Goal: Task Accomplishment & Management: Manage account settings

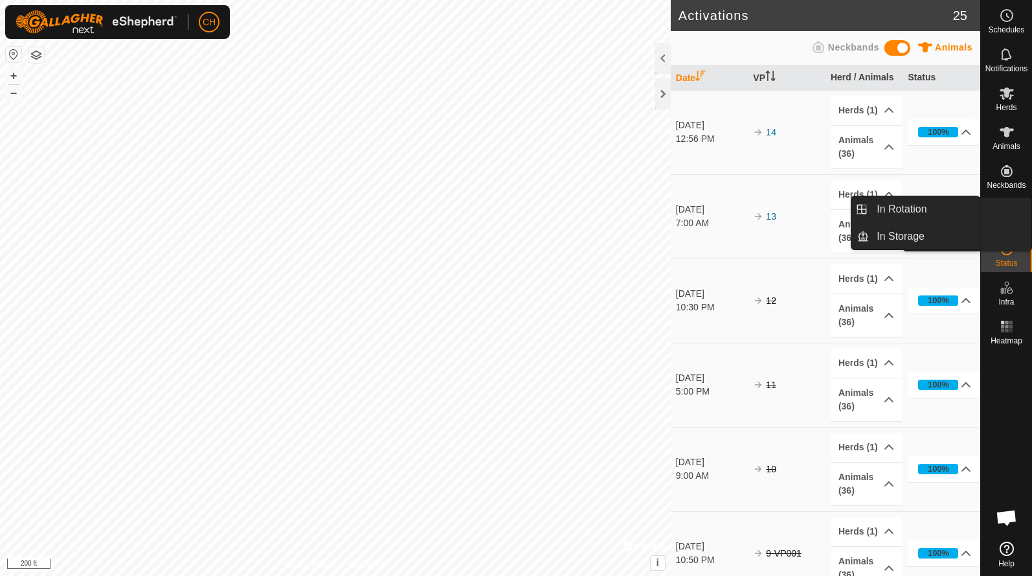
click at [1005, 213] on icon at bounding box center [1007, 210] width 16 height 16
click at [917, 217] on link "In Rotation" at bounding box center [924, 209] width 111 height 26
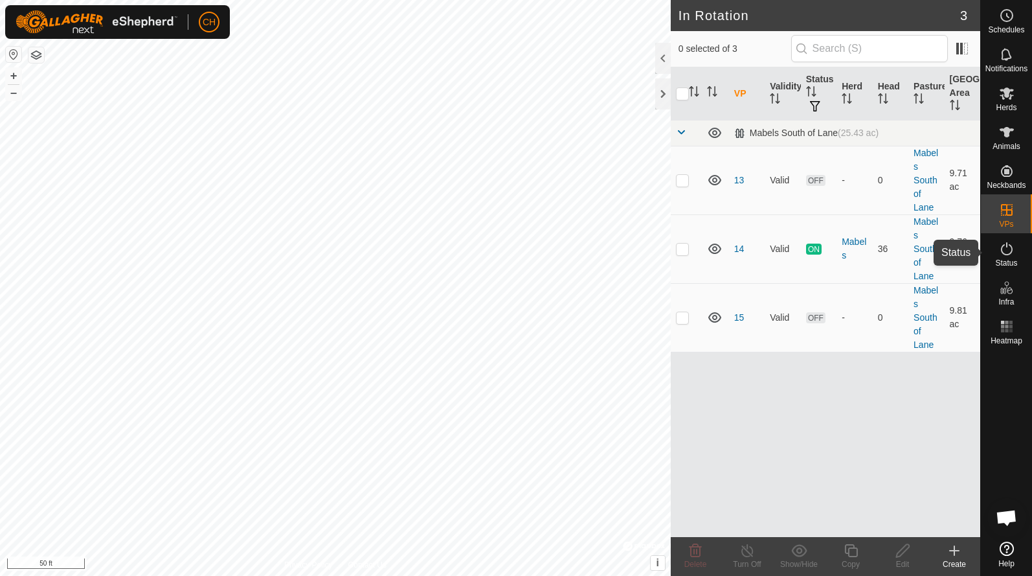
click at [1007, 257] on es-activation-svg-icon at bounding box center [1006, 248] width 23 height 21
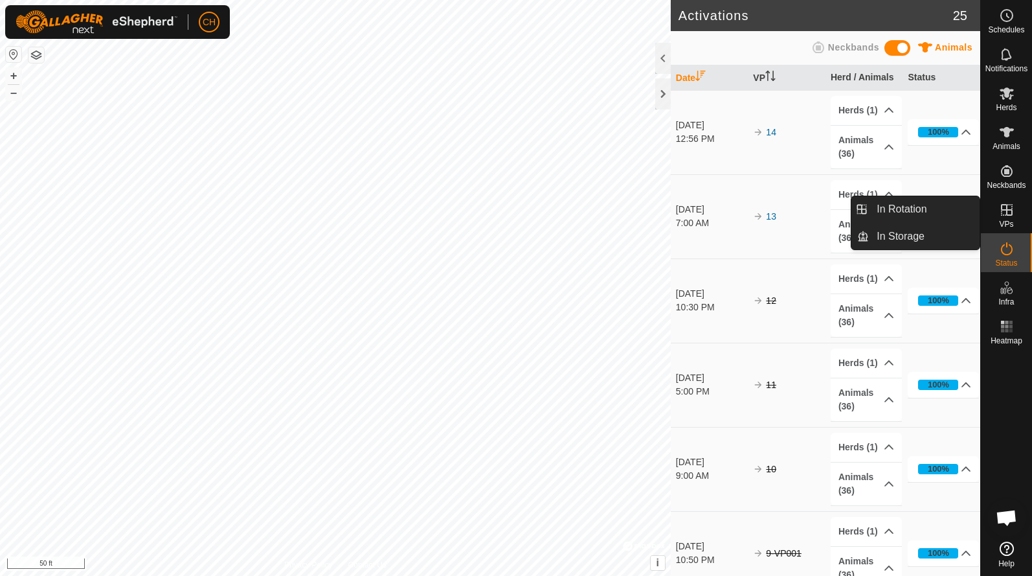
click at [1007, 216] on icon at bounding box center [1007, 210] width 16 height 16
click at [947, 218] on link "In Rotation" at bounding box center [924, 209] width 111 height 26
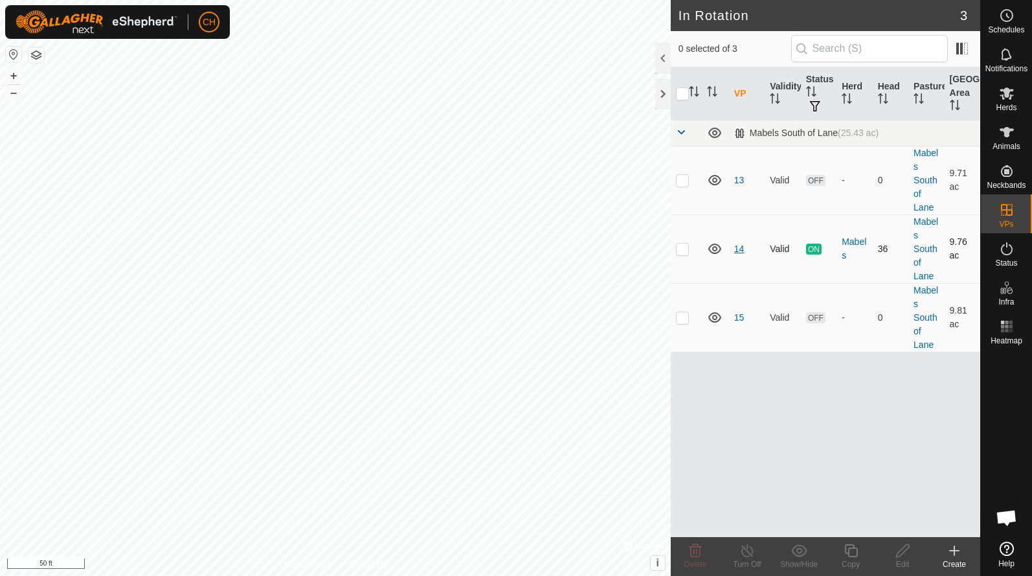
click at [741, 251] on link "14" at bounding box center [739, 248] width 10 height 10
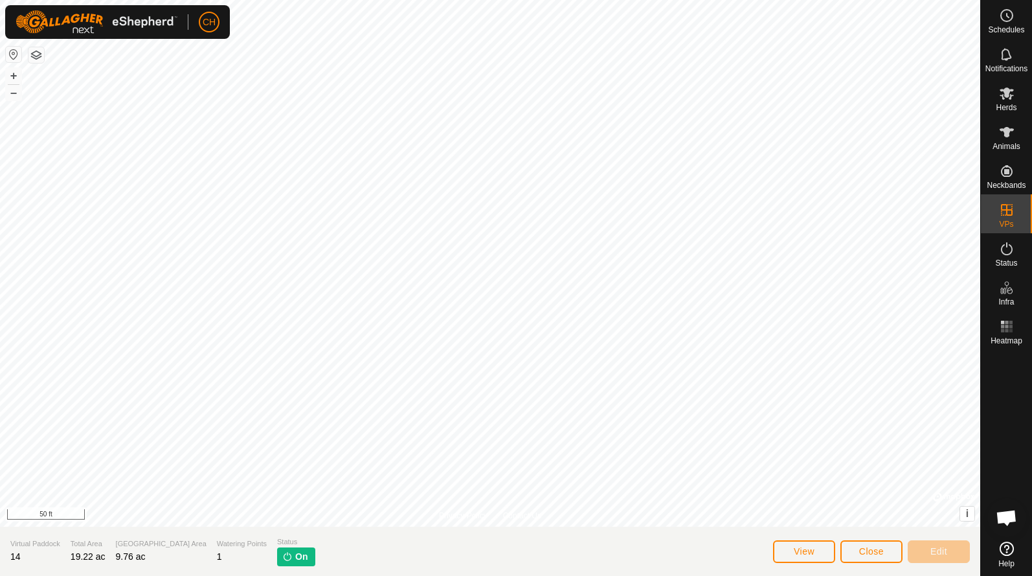
click at [851, 546] on button "Close" at bounding box center [871, 551] width 62 height 23
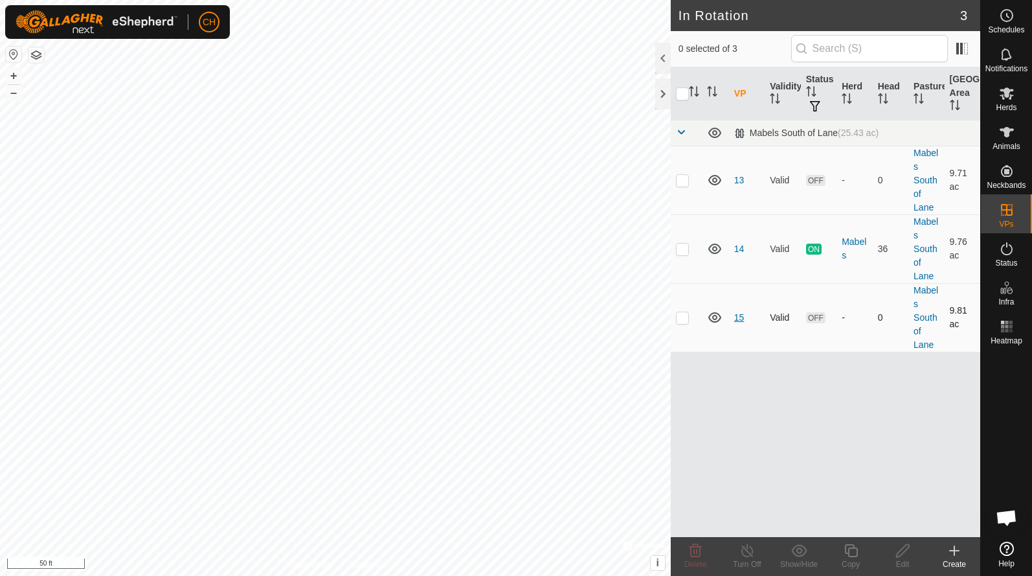
click at [741, 316] on link "15" at bounding box center [739, 317] width 10 height 10
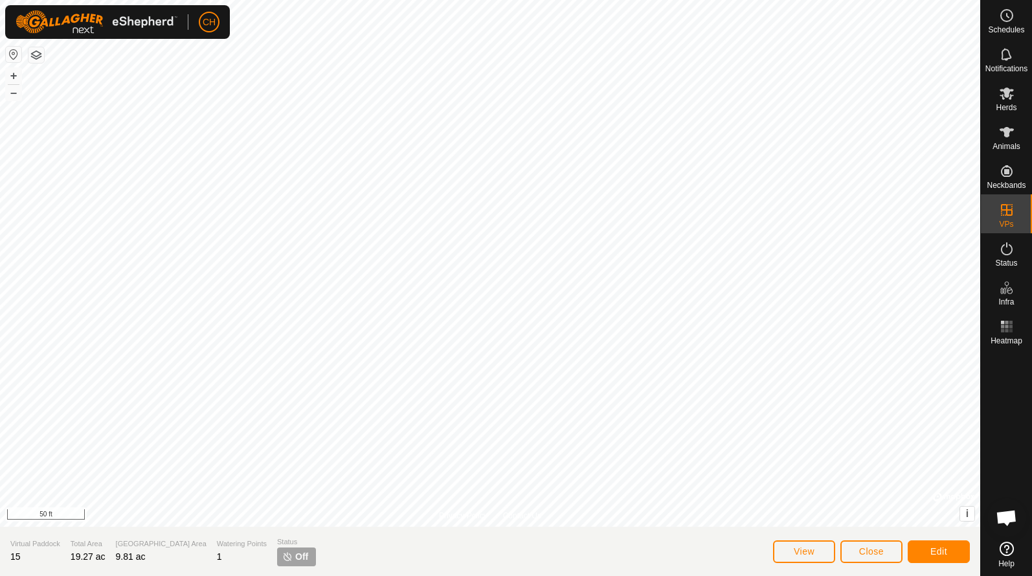
click at [871, 552] on span "Close" at bounding box center [871, 551] width 25 height 10
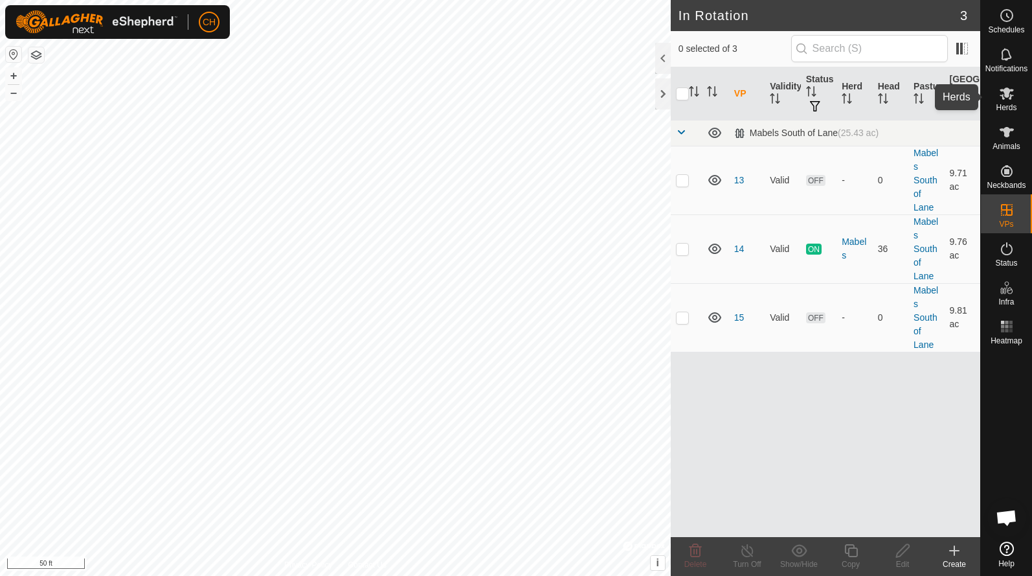
click at [1006, 100] on icon at bounding box center [1007, 93] width 16 height 16
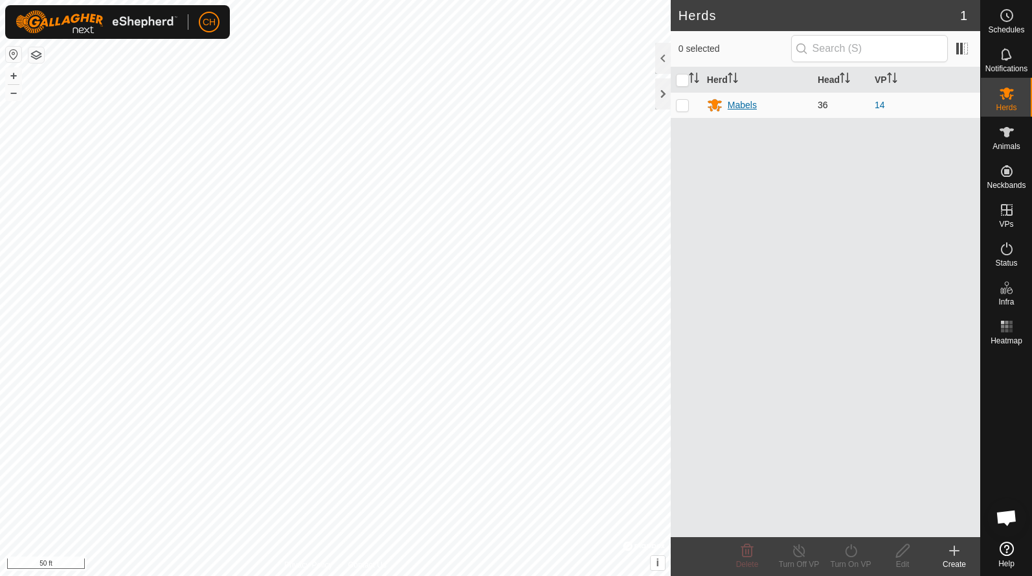
click at [741, 102] on div "Mabels" at bounding box center [742, 105] width 29 height 14
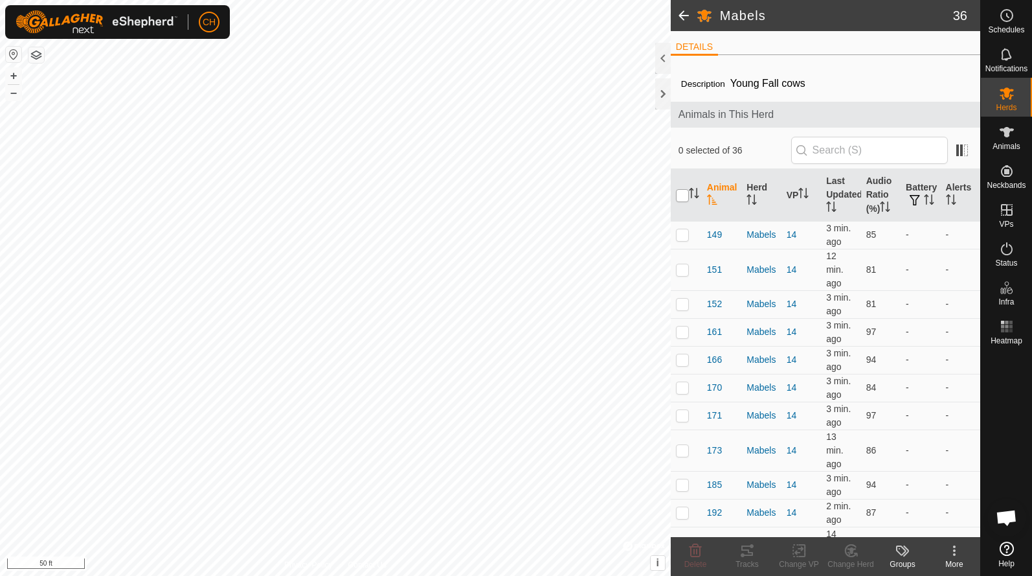
click at [680, 193] on input "checkbox" at bounding box center [682, 195] width 13 height 13
checkbox input "true"
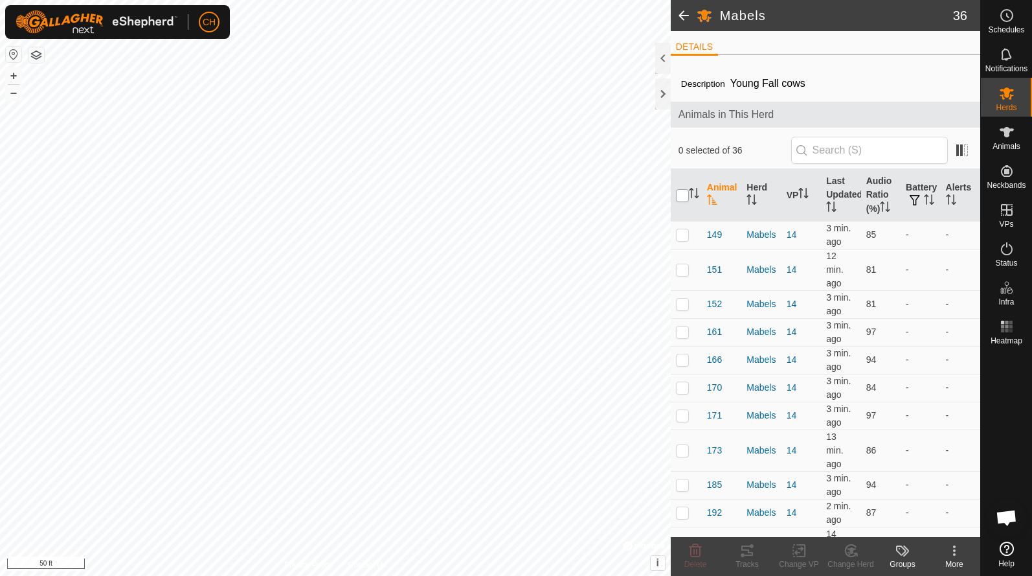
checkbox input "true"
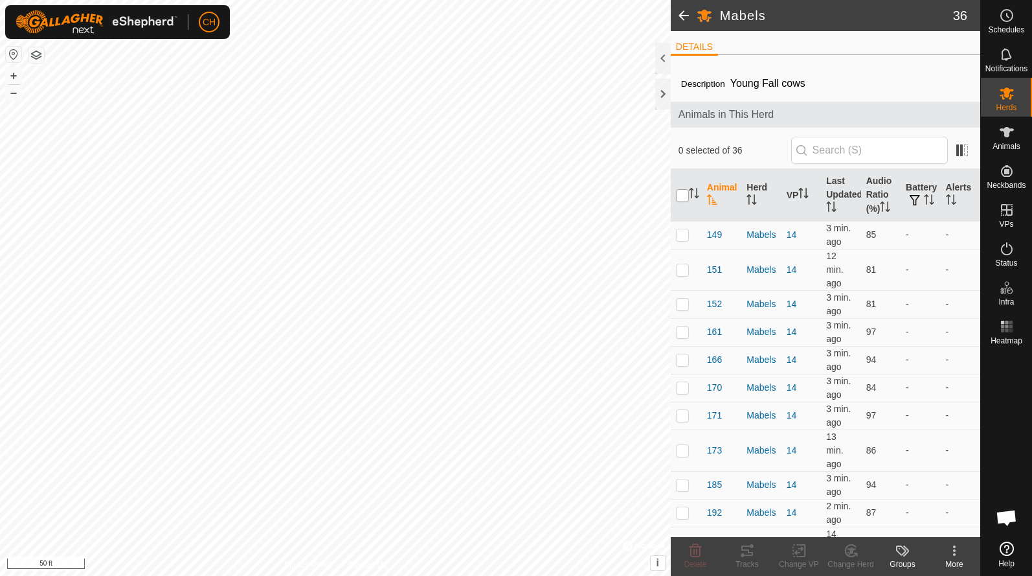
checkbox input "true"
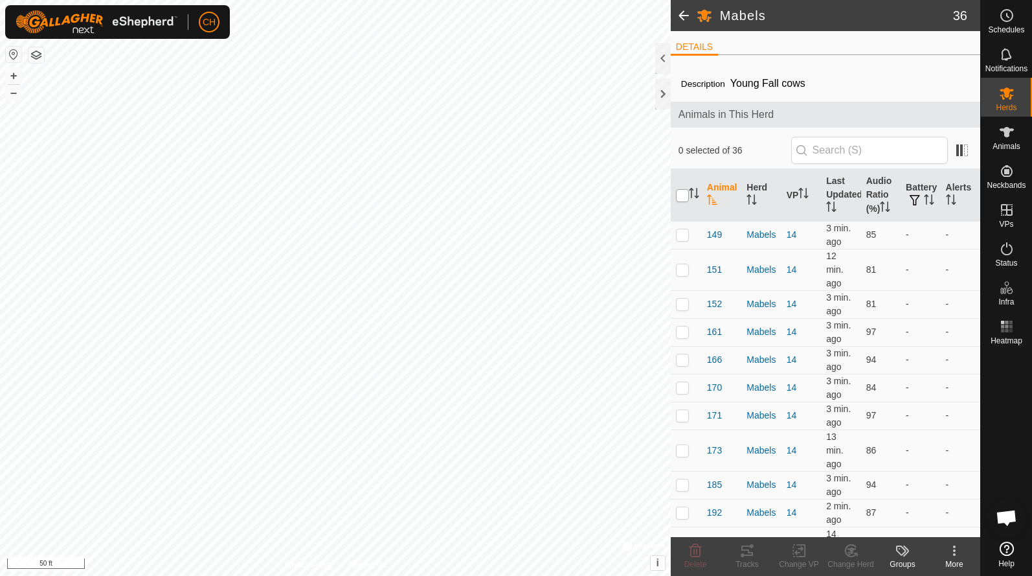
checkbox input "true"
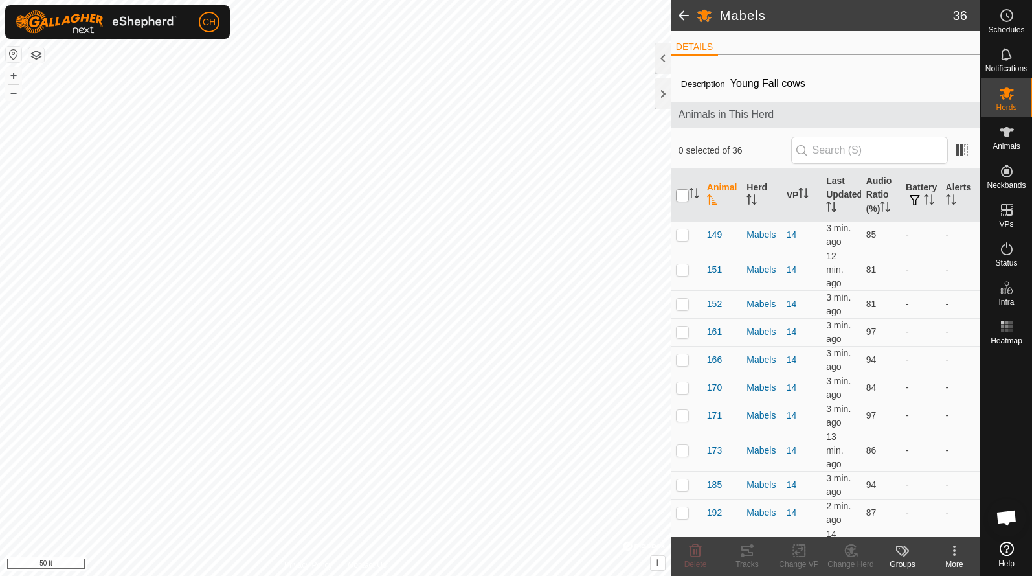
checkbox input "true"
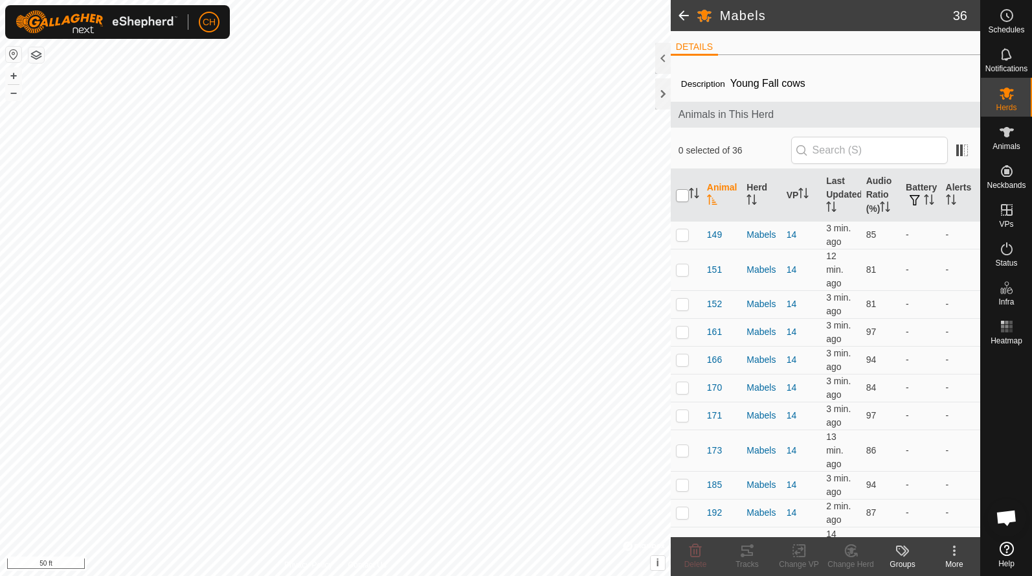
checkbox input "true"
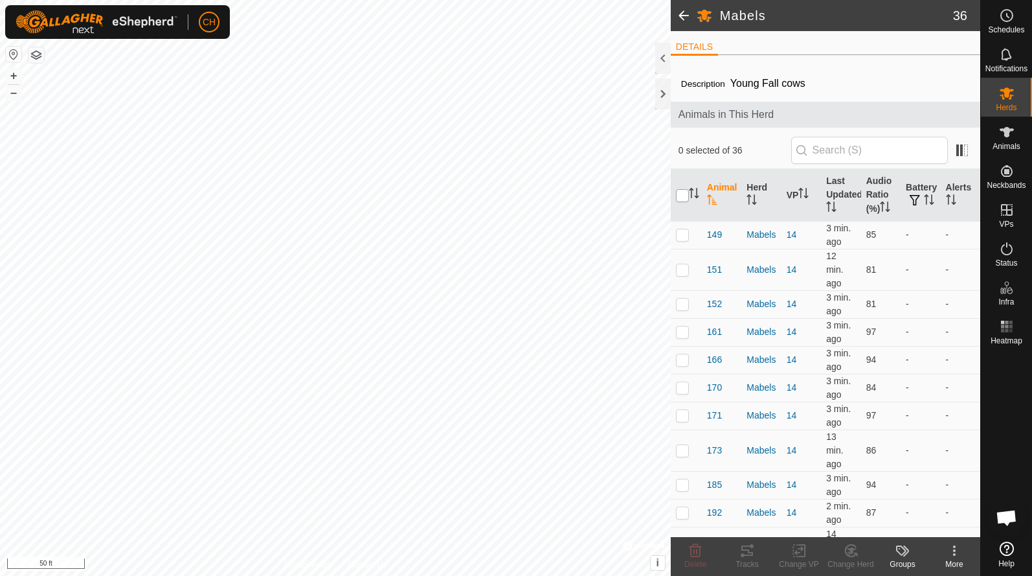
checkbox input "true"
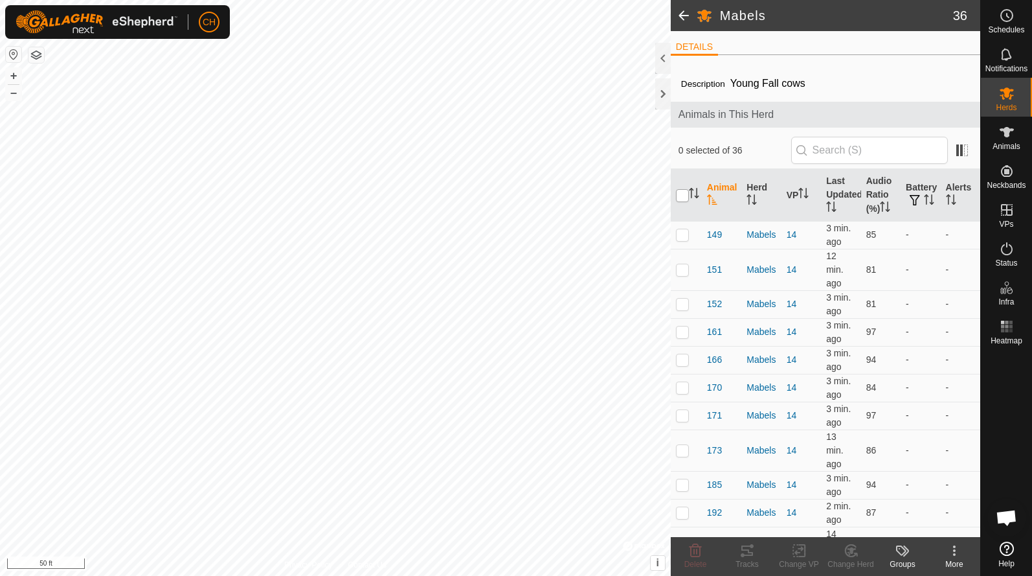
checkbox input "true"
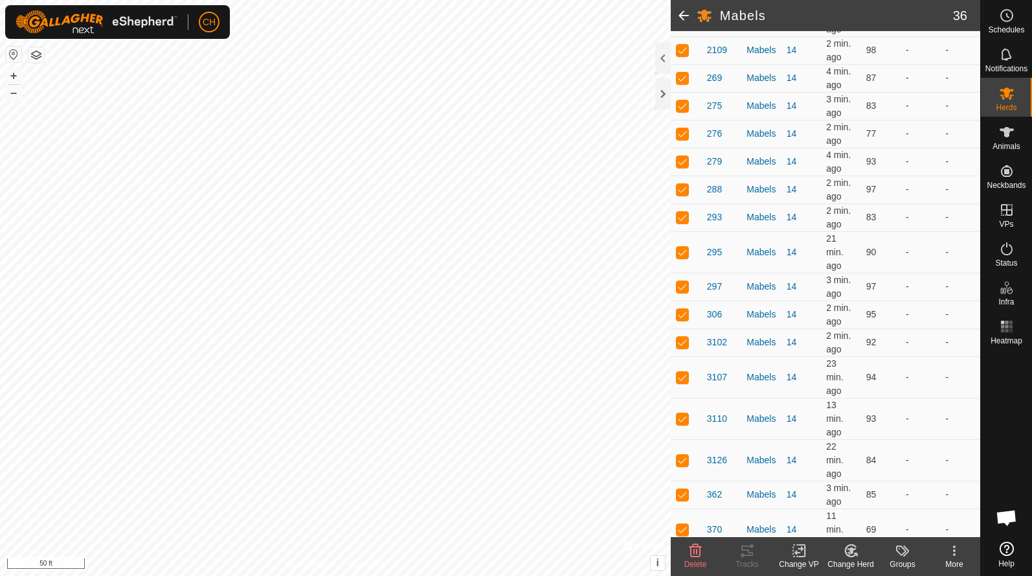
scroll to position [823, 0]
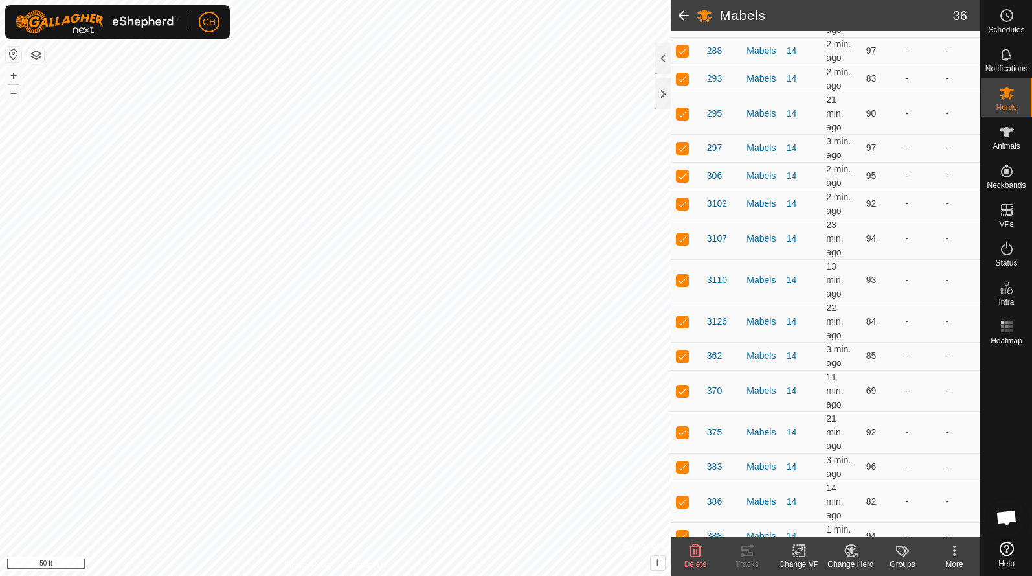
click at [800, 556] on icon at bounding box center [802, 550] width 6 height 12
click at [817, 496] on link "Choose VP..." at bounding box center [838, 495] width 128 height 26
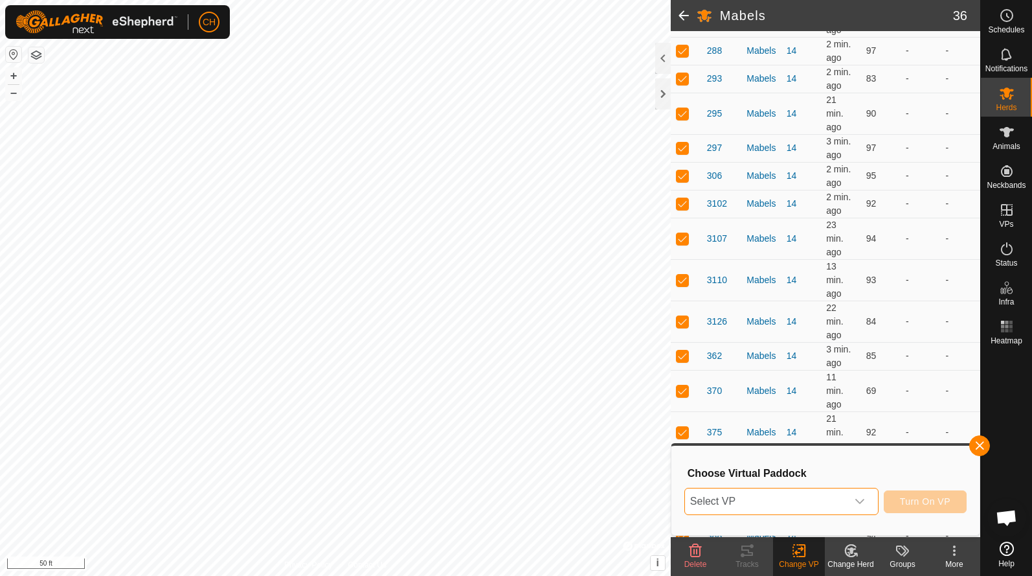
click at [760, 498] on span "Select VP" at bounding box center [766, 501] width 162 height 26
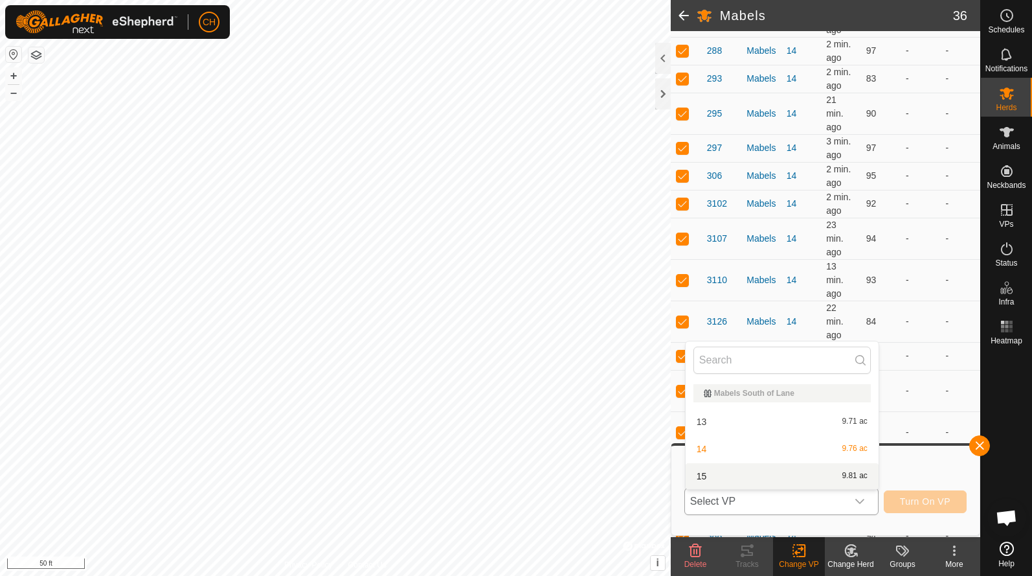
click at [708, 478] on li "15 9.81 ac" at bounding box center [782, 476] width 193 height 26
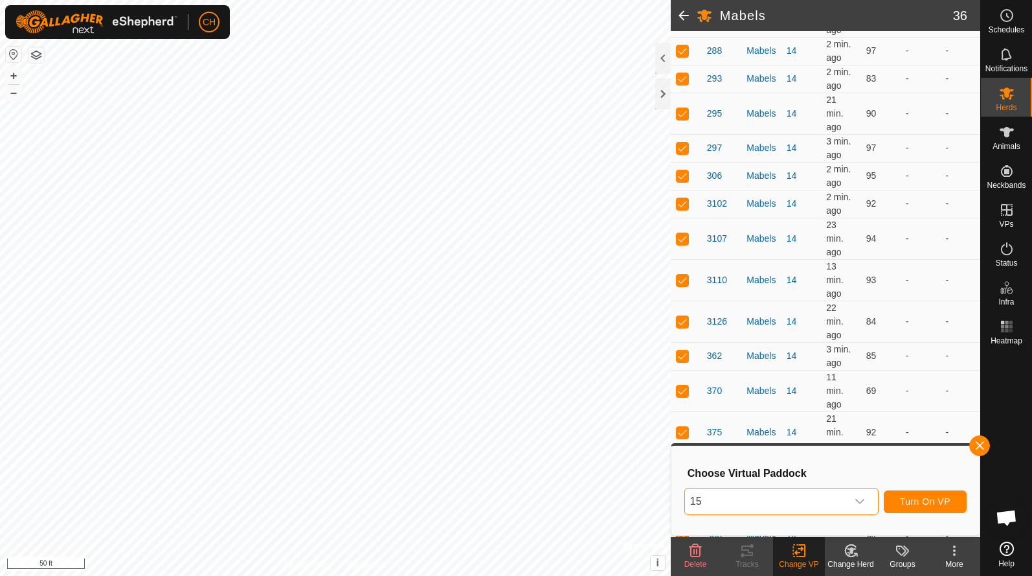
click at [919, 507] on button "Turn On VP" at bounding box center [925, 501] width 83 height 23
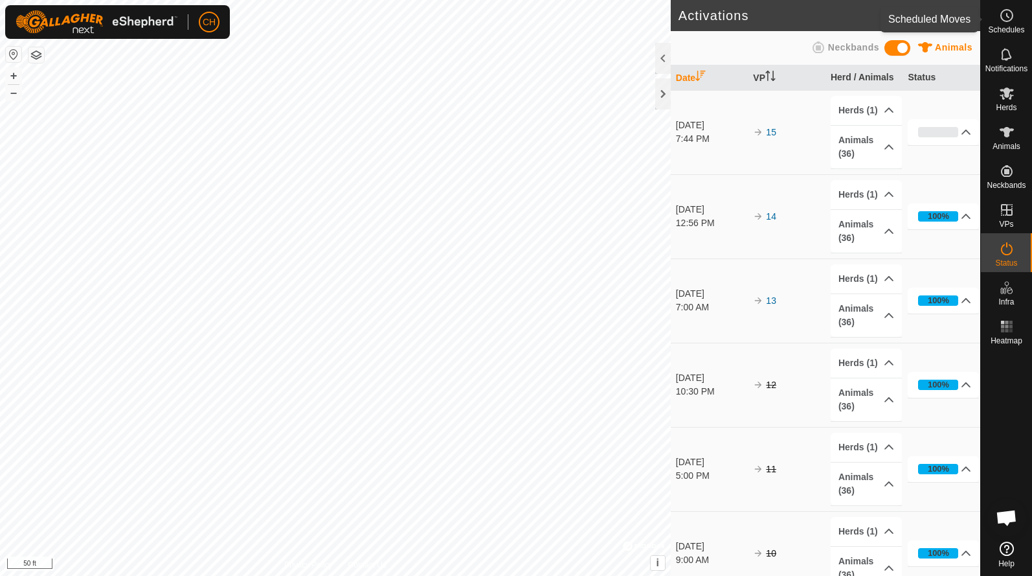
click at [1001, 16] on circle at bounding box center [1007, 16] width 12 height 12
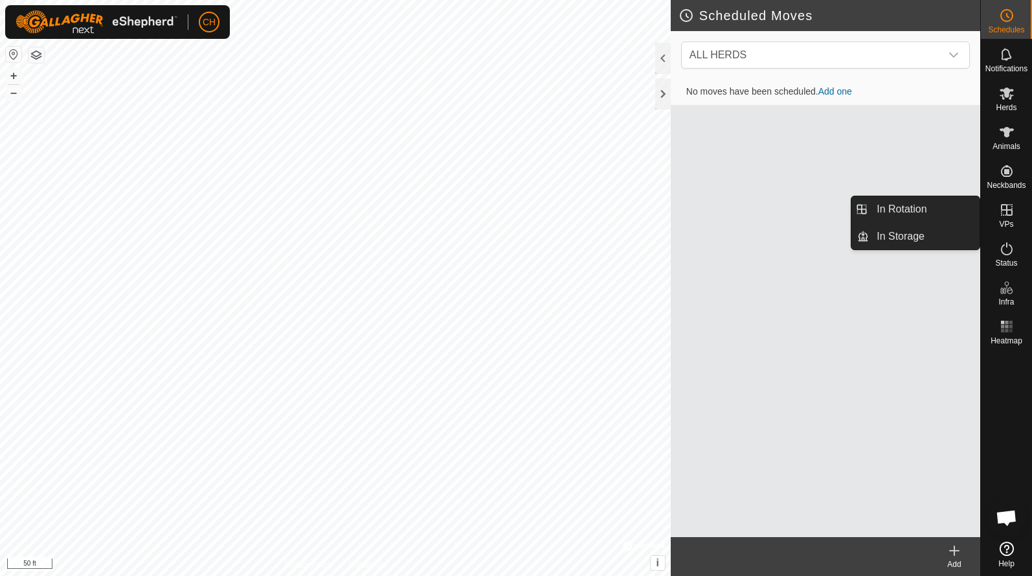
click at [1013, 213] on icon at bounding box center [1007, 210] width 16 height 16
click at [932, 210] on link "In Rotation" at bounding box center [924, 209] width 111 height 26
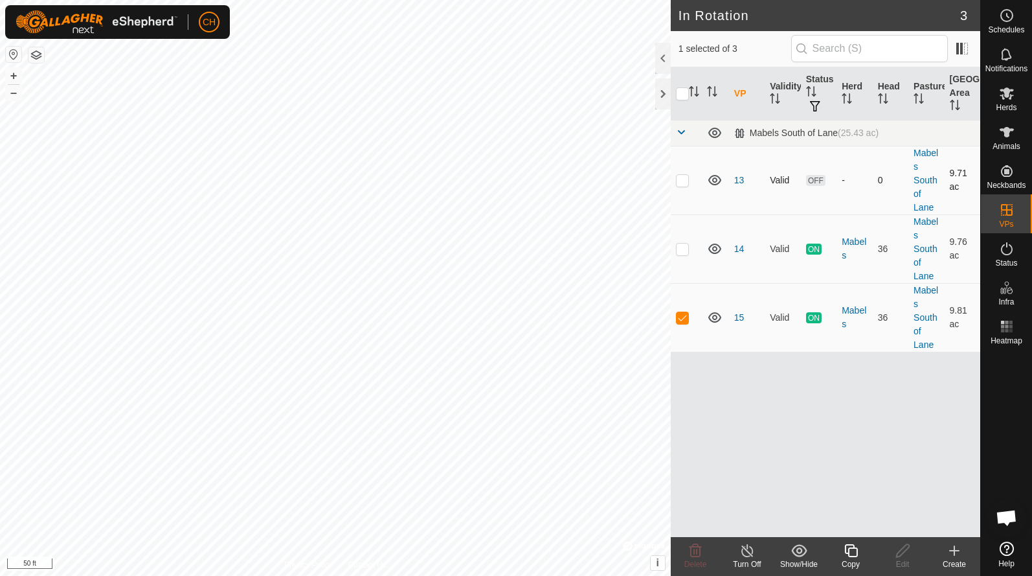
click at [684, 179] on p-checkbox at bounding box center [682, 180] width 13 height 10
checkbox input "true"
click at [682, 319] on p-checkbox at bounding box center [682, 317] width 13 height 10
checkbox input "false"
click at [693, 548] on icon at bounding box center [696, 551] width 16 height 16
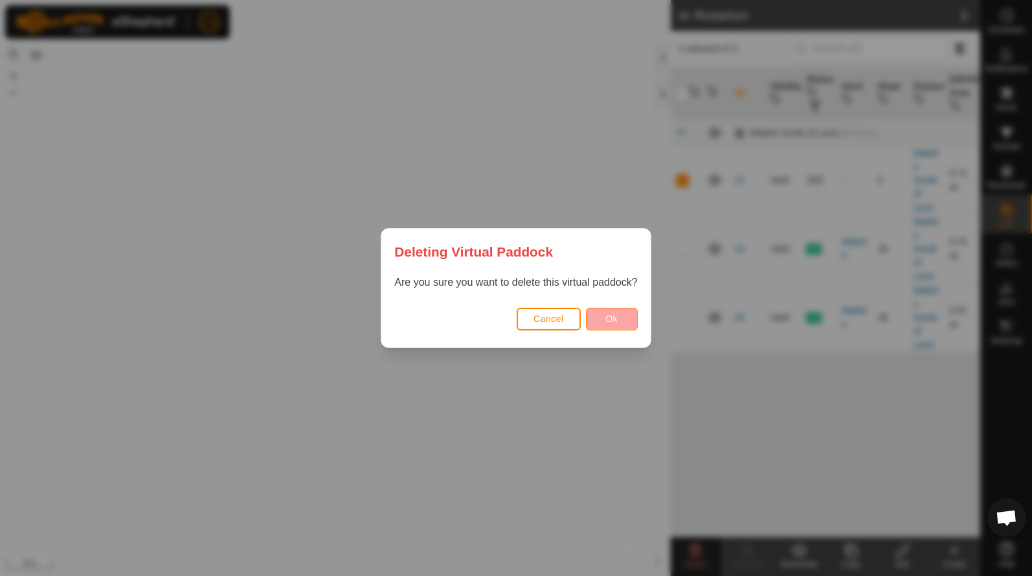
click at [604, 322] on button "Ok" at bounding box center [612, 319] width 52 height 23
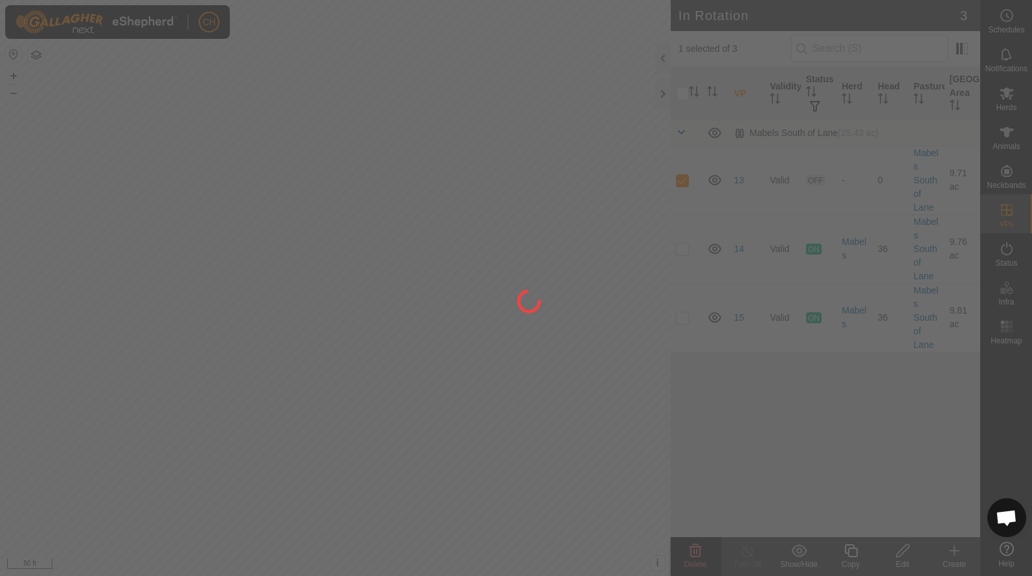
checkbox input "false"
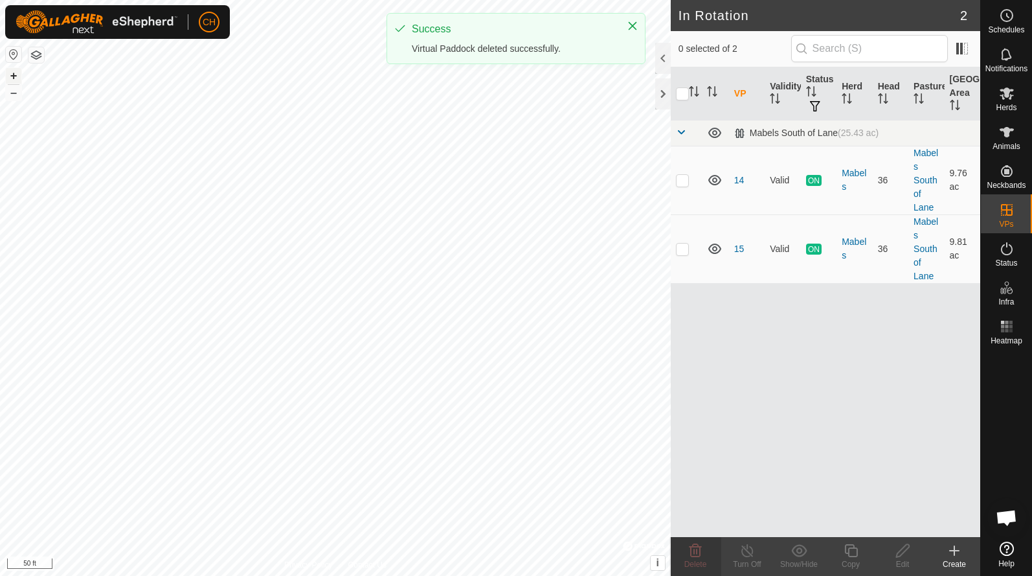
click at [12, 78] on button "+" at bounding box center [14, 76] width 16 height 16
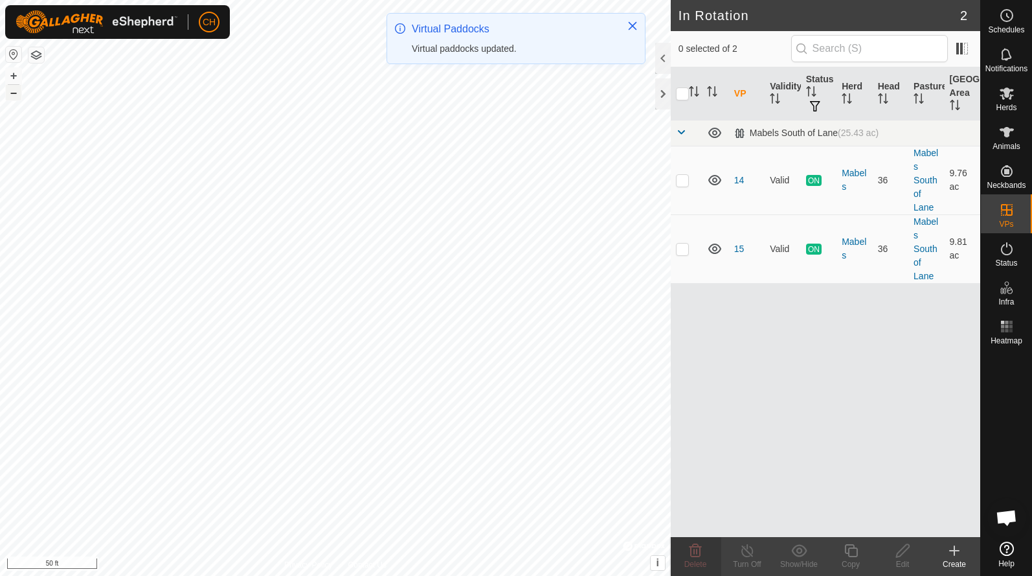
click at [9, 95] on button "–" at bounding box center [14, 93] width 16 height 16
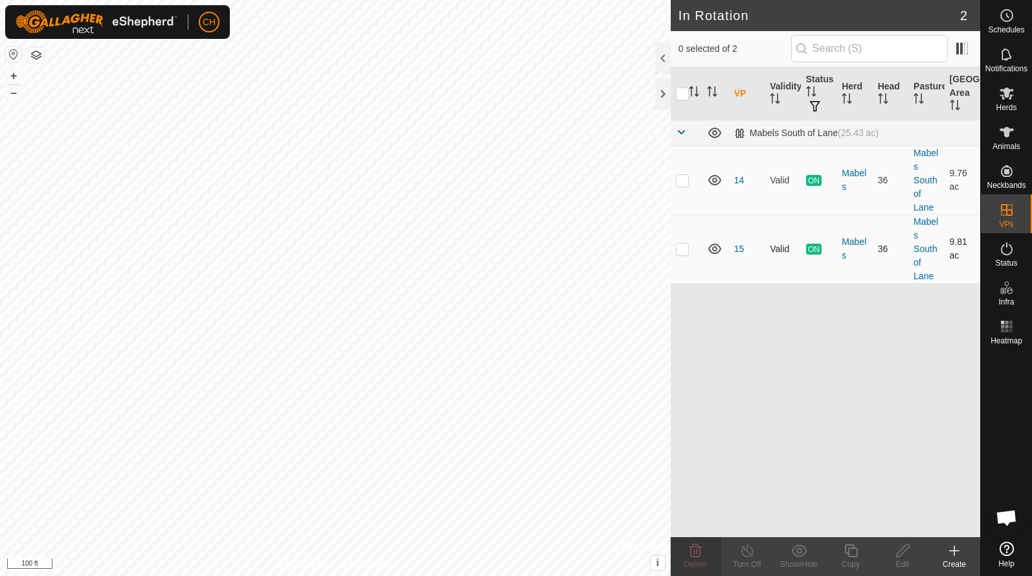
click at [682, 251] on p-checkbox at bounding box center [682, 248] width 13 height 10
checkbox input "true"
click at [847, 552] on icon at bounding box center [851, 551] width 16 height 16
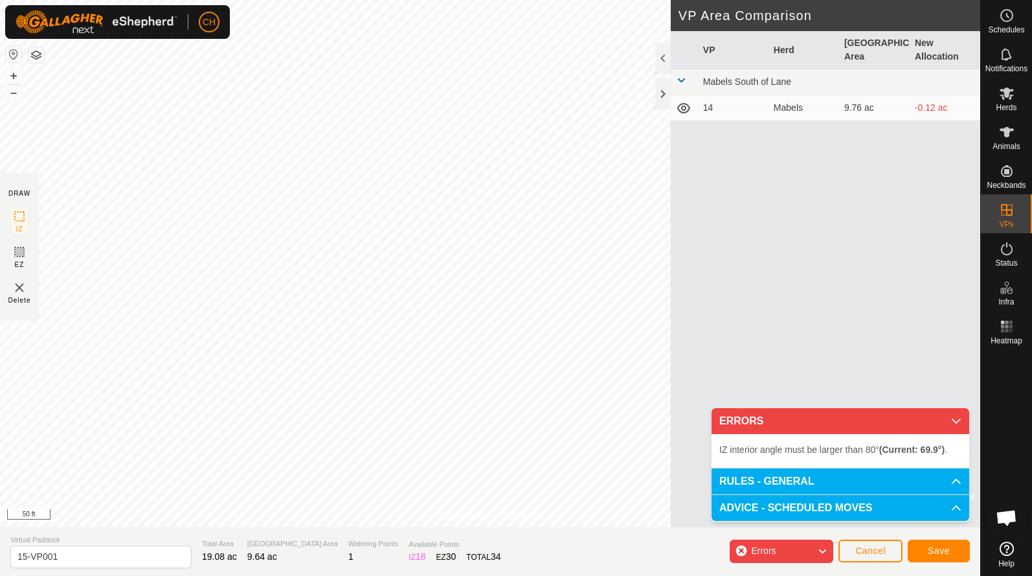
click at [871, 548] on span "Cancel" at bounding box center [870, 550] width 30 height 10
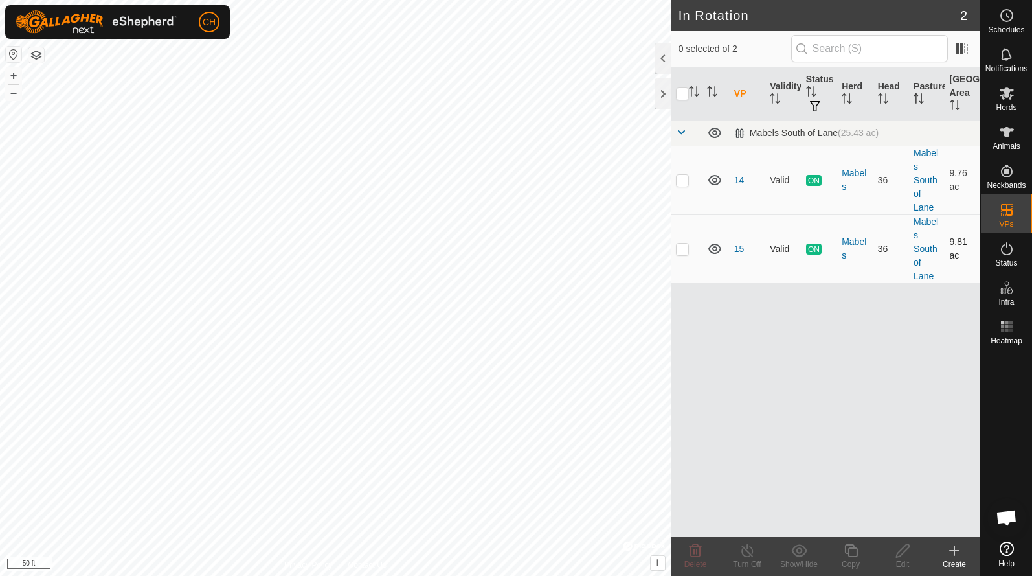
click at [684, 247] on p-checkbox at bounding box center [682, 248] width 13 height 10
checkbox input "true"
click at [849, 552] on icon at bounding box center [850, 550] width 13 height 13
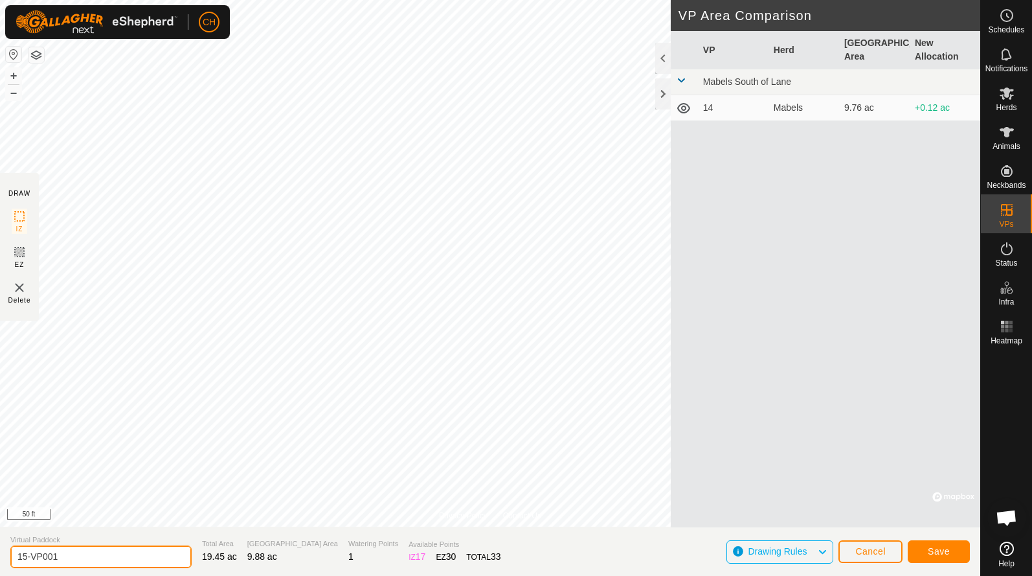
drag, startPoint x: 82, startPoint y: 561, endPoint x: 5, endPoint y: 557, distance: 77.8
click at [5, 557] on section "Virtual Paddock 15-VP001 Total Area 19.45 ac Grazing Area 9.88 ac Watering Poin…" at bounding box center [490, 550] width 980 height 49
type input "16"
click at [927, 553] on button "Save" at bounding box center [939, 551] width 62 height 23
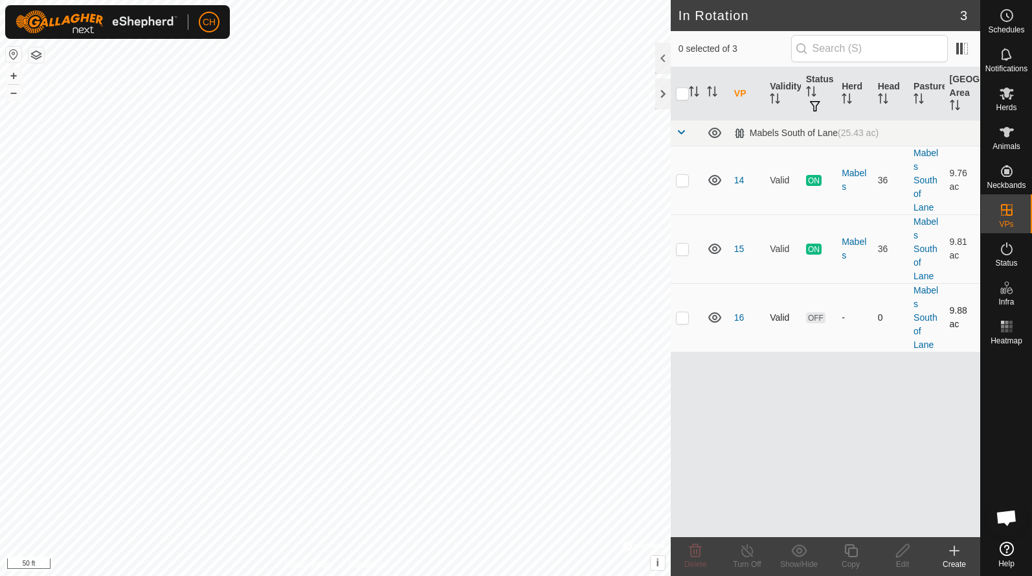
click at [684, 313] on p-checkbox at bounding box center [682, 317] width 13 height 10
checkbox input "true"
click at [903, 558] on div "Edit" at bounding box center [903, 564] width 52 height 12
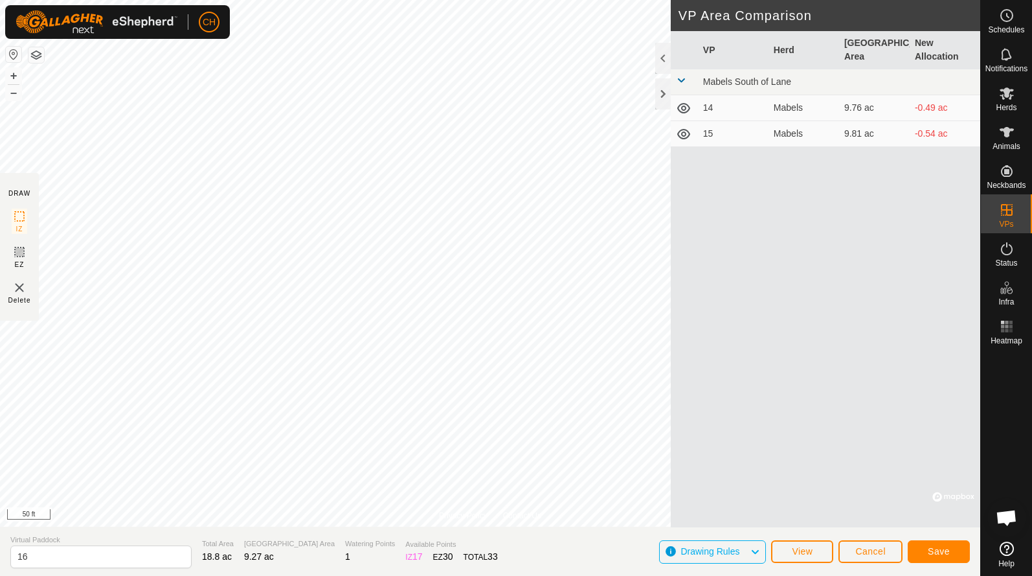
click at [938, 548] on span "Save" at bounding box center [939, 551] width 22 height 10
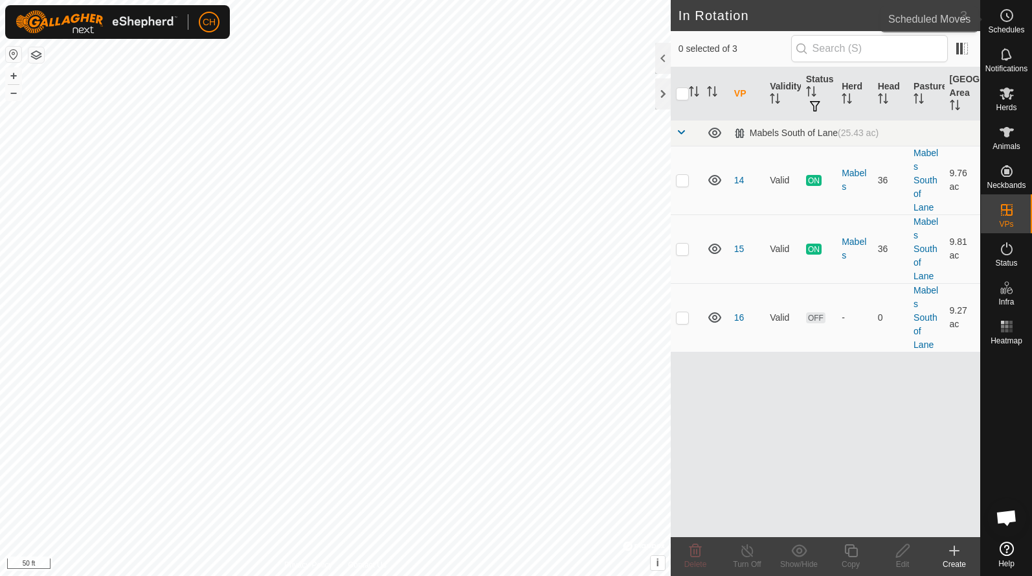
click at [1002, 15] on icon at bounding box center [1007, 16] width 16 height 16
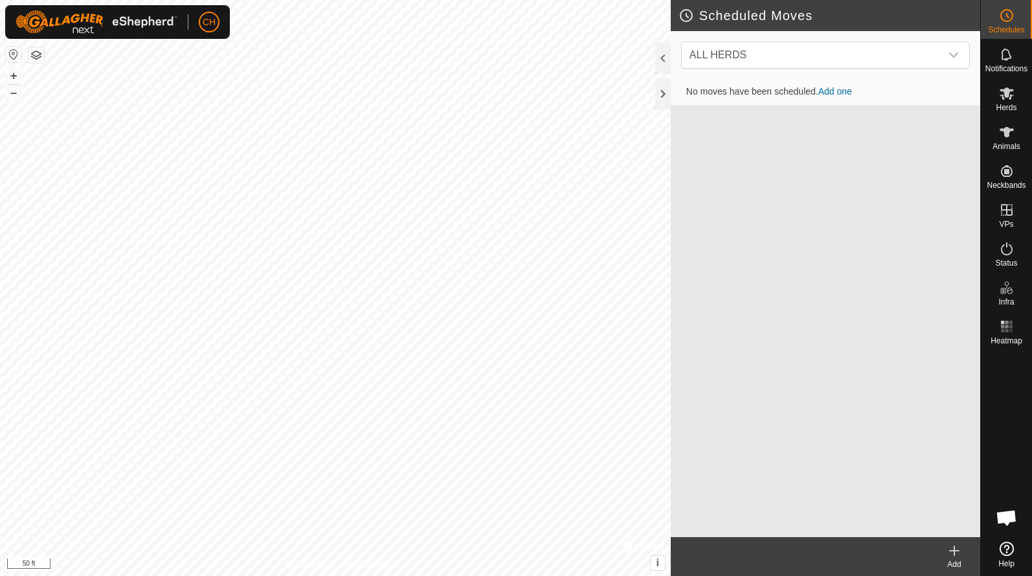
click at [833, 92] on link "Add one" at bounding box center [835, 91] width 34 height 10
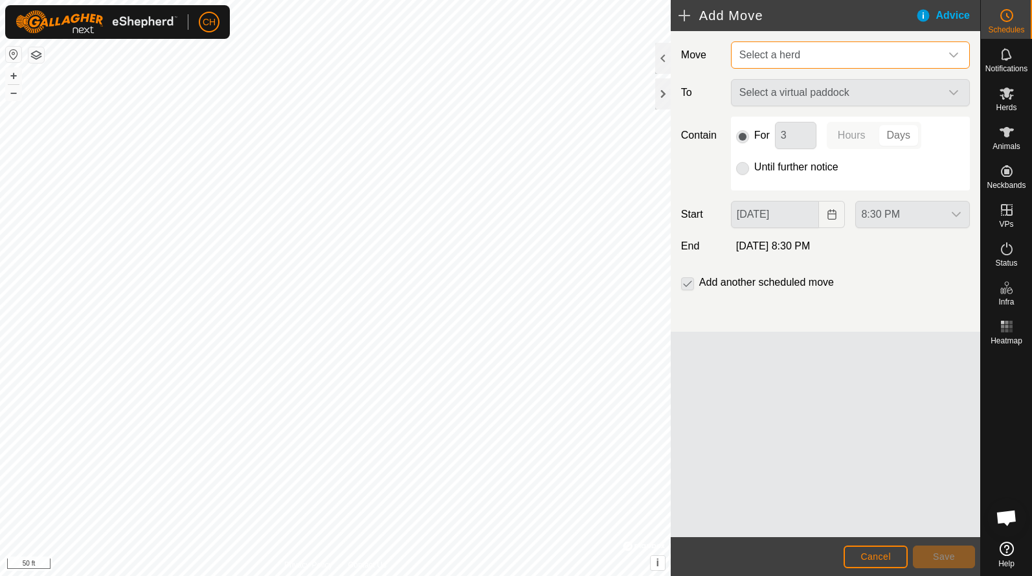
click at [816, 52] on span "Select a herd" at bounding box center [837, 55] width 207 height 26
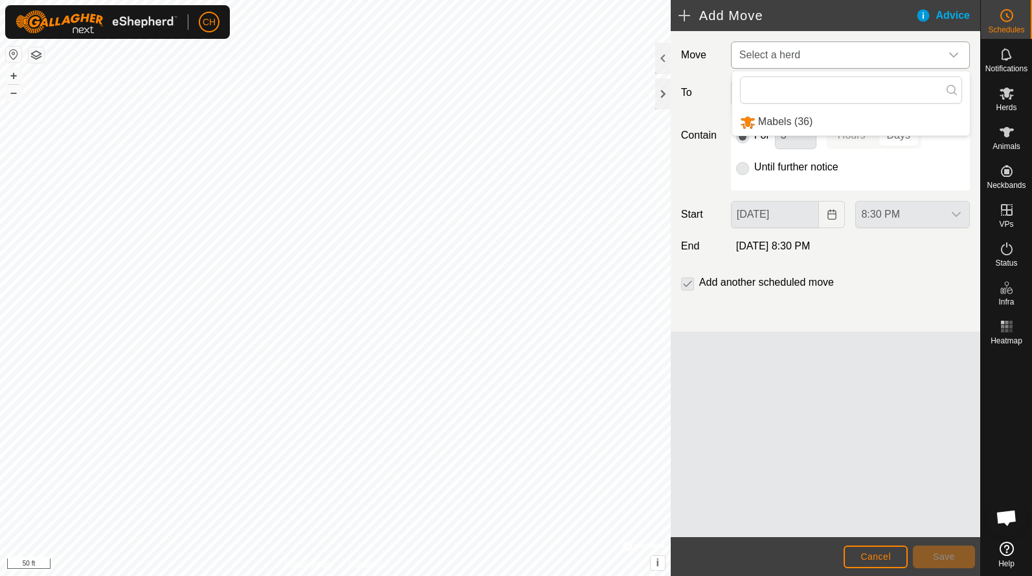
click at [792, 120] on li "Mabels (36)" at bounding box center [851, 122] width 238 height 27
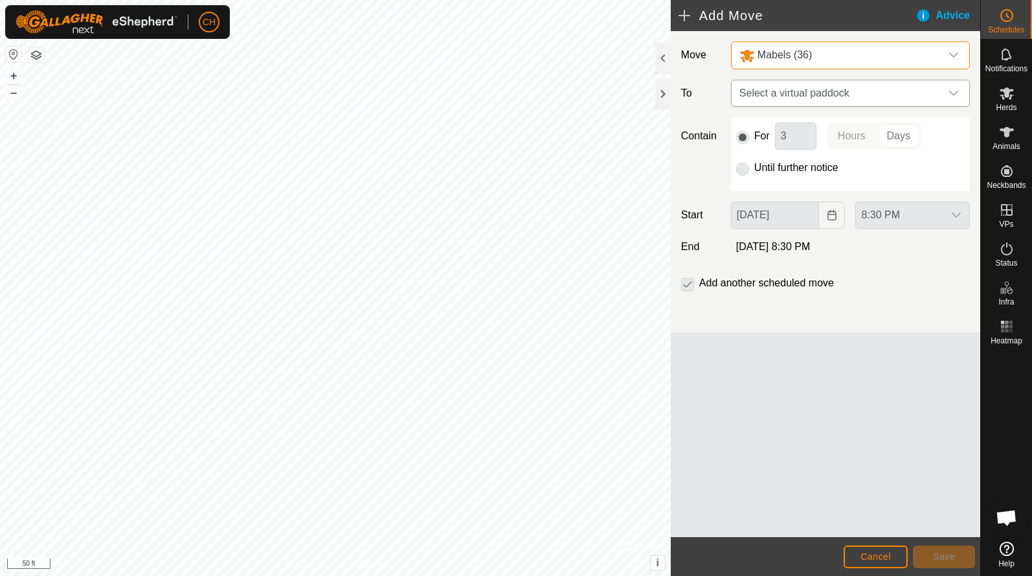
click at [776, 93] on span "Select a virtual paddock" at bounding box center [837, 93] width 207 height 26
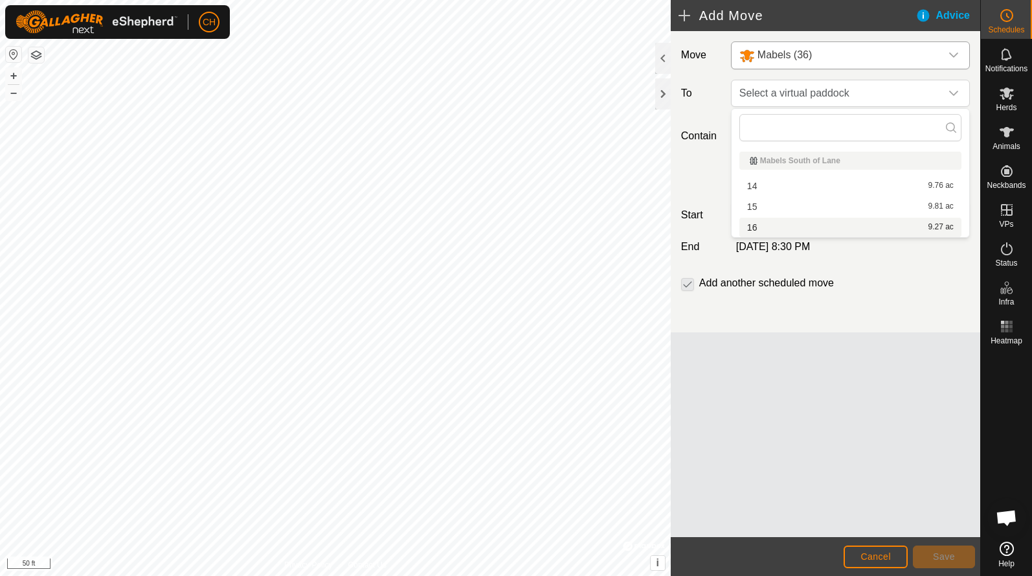
click at [767, 226] on li "16 9.27 ac" at bounding box center [850, 227] width 222 height 19
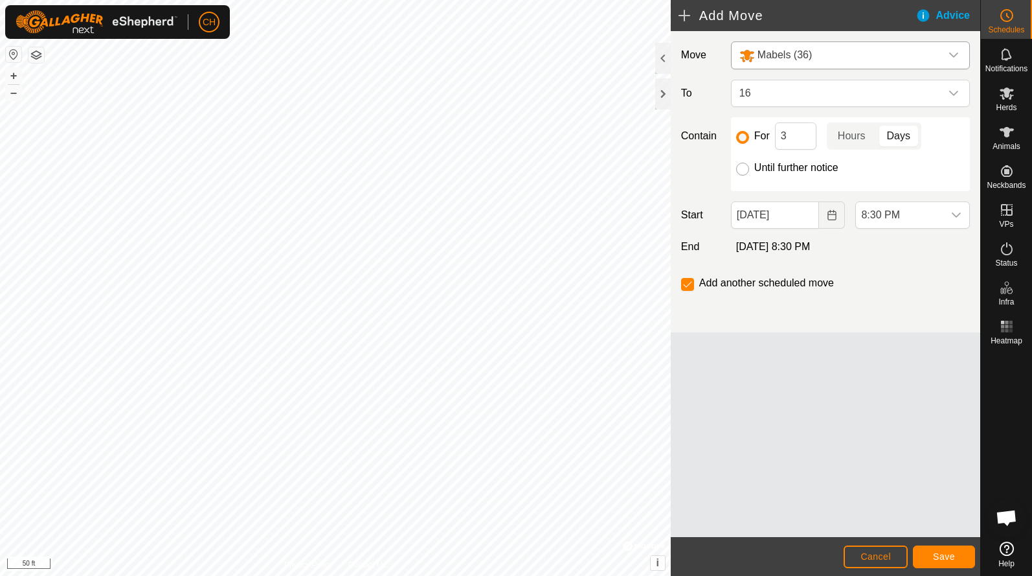
click at [741, 168] on input "Until further notice" at bounding box center [742, 168] width 13 height 13
radio input "true"
checkbox input "false"
click at [901, 213] on span "8:30 PM" at bounding box center [899, 215] width 87 height 26
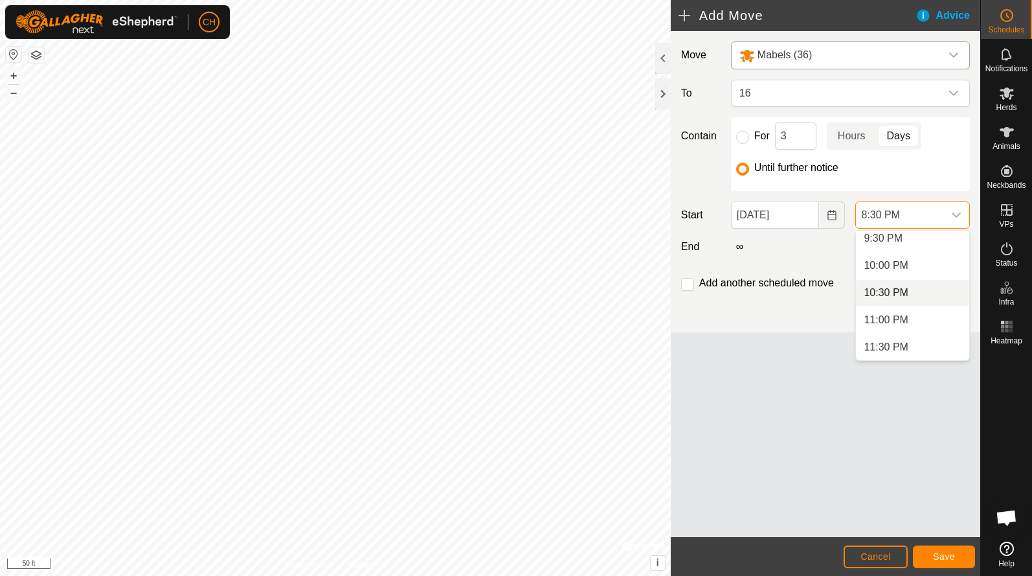
scroll to position [1174, 0]
click at [834, 218] on icon "Choose Date" at bounding box center [832, 215] width 10 height 10
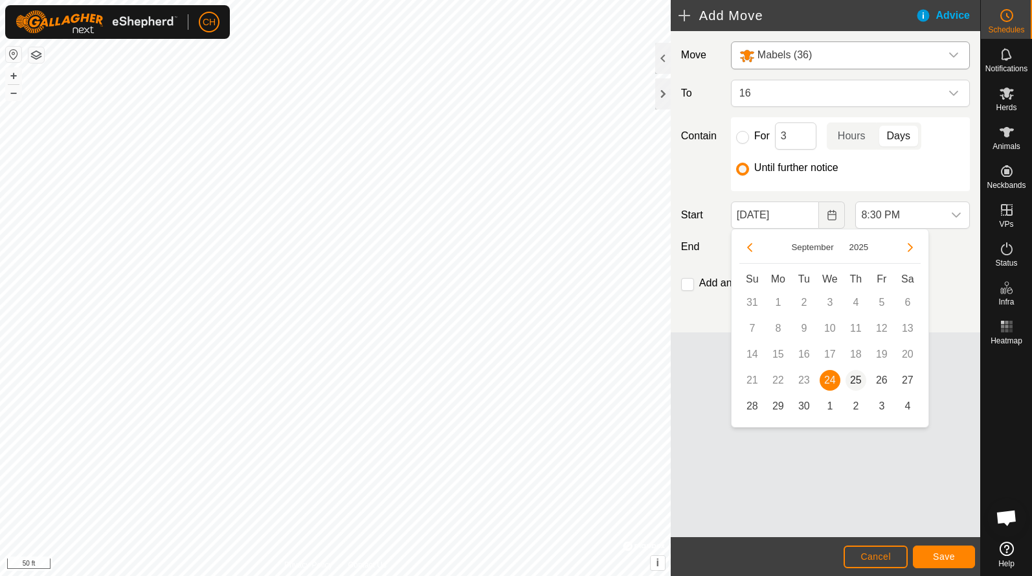
click at [858, 381] on span "25" at bounding box center [855, 380] width 21 height 21
type input "[DATE]"
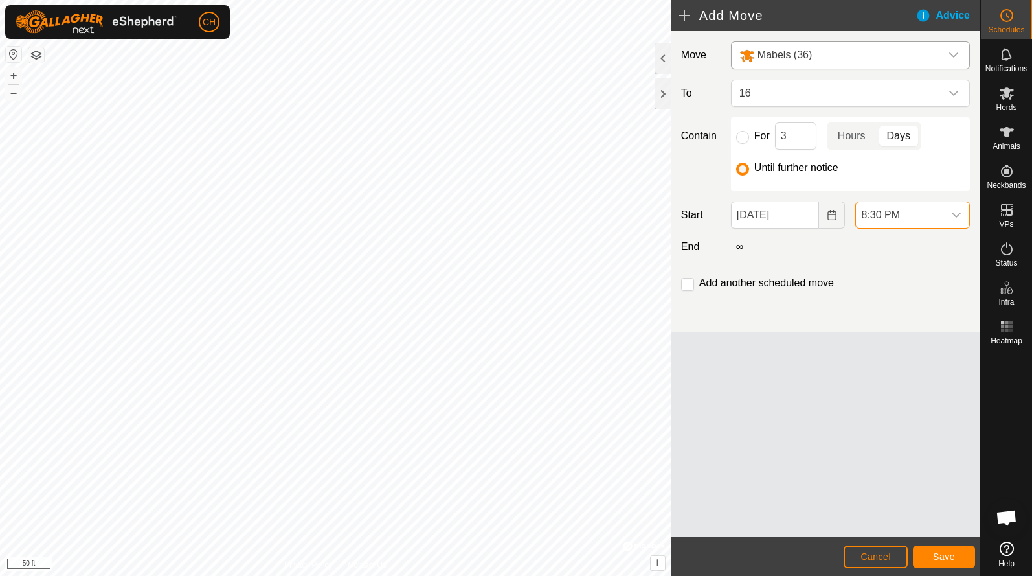
click at [914, 204] on span "8:30 PM" at bounding box center [899, 215] width 87 height 26
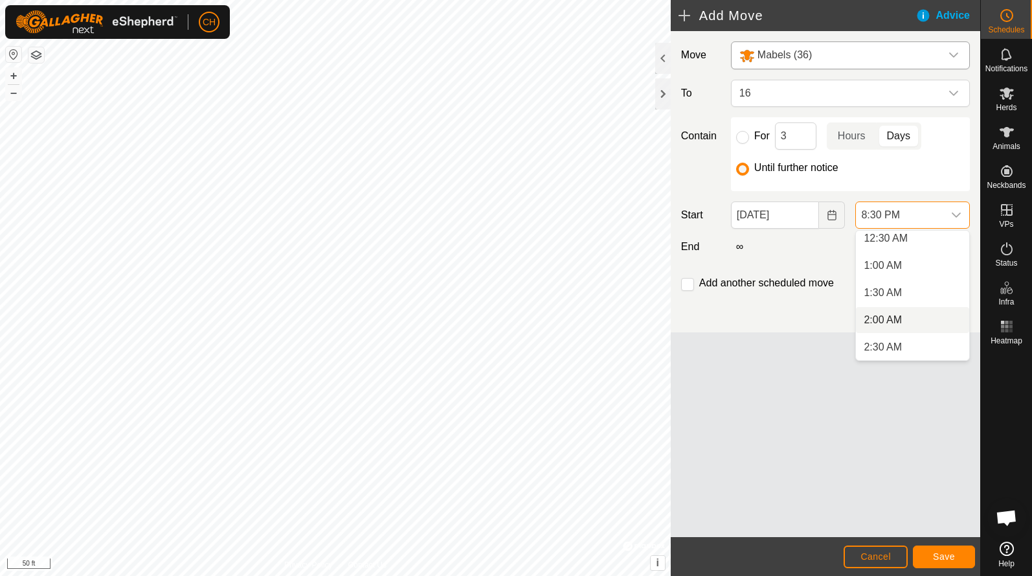
scroll to position [104, 0]
click at [895, 344] on li "4:00 AM" at bounding box center [912, 347] width 113 height 26
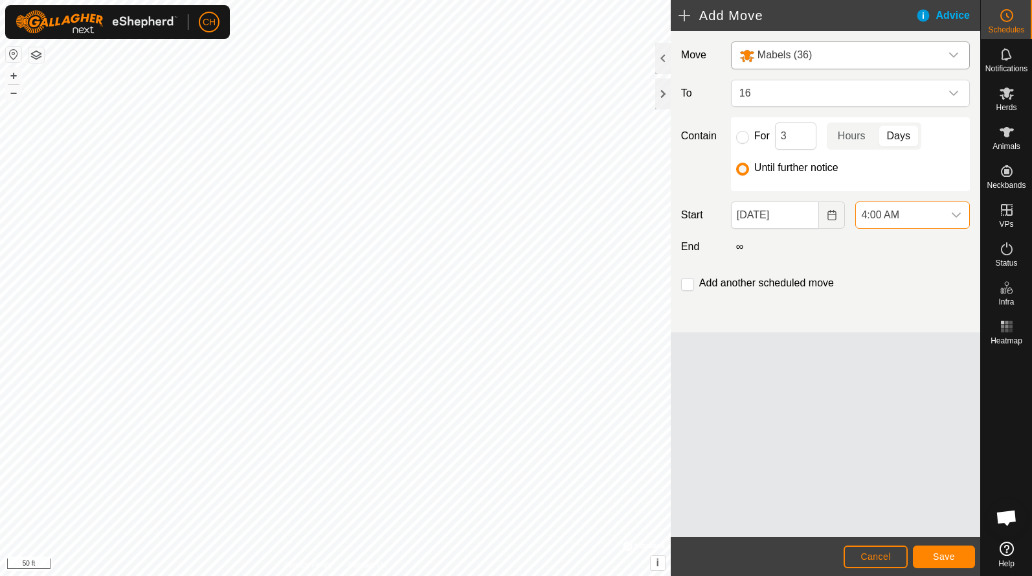
scroll to position [1011, 0]
click at [938, 554] on span "Save" at bounding box center [944, 556] width 22 height 10
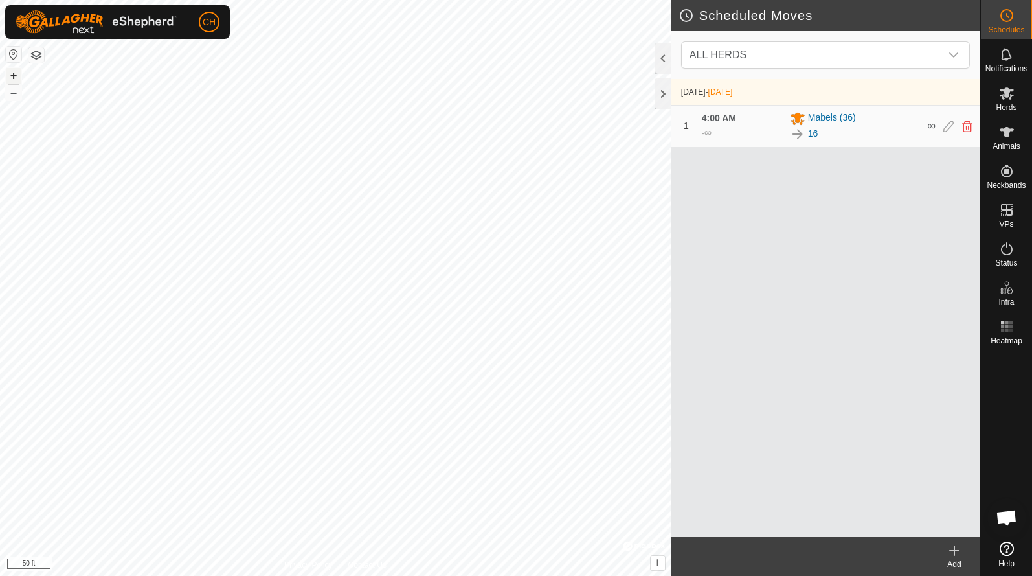
click at [16, 73] on button "+" at bounding box center [14, 76] width 16 height 16
click at [9, 91] on button "–" at bounding box center [14, 93] width 16 height 16
click at [16, 79] on button "+" at bounding box center [14, 76] width 16 height 16
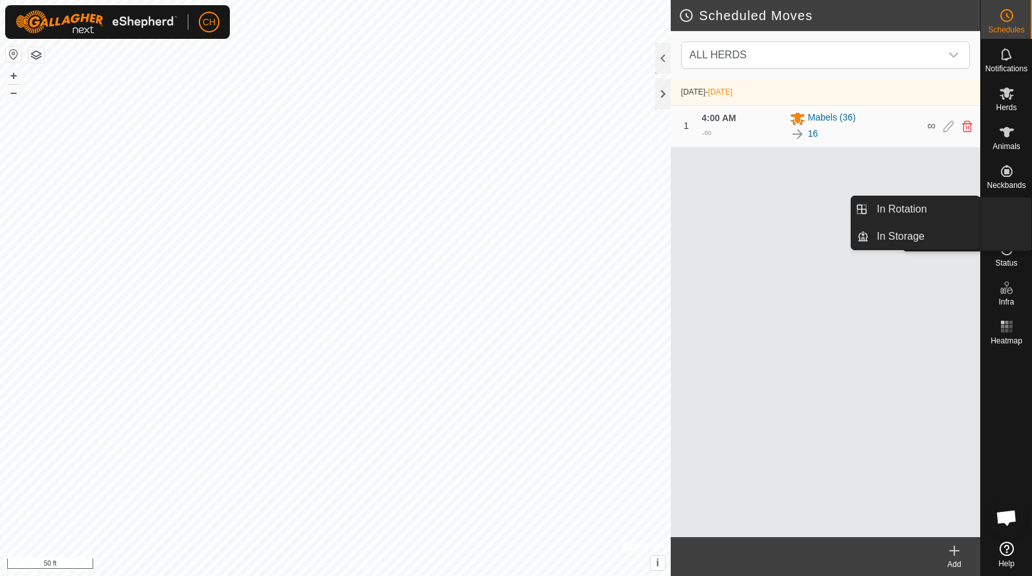
click at [1008, 213] on icon at bounding box center [1007, 210] width 16 height 16
click at [942, 212] on link "In Rotation" at bounding box center [924, 209] width 111 height 26
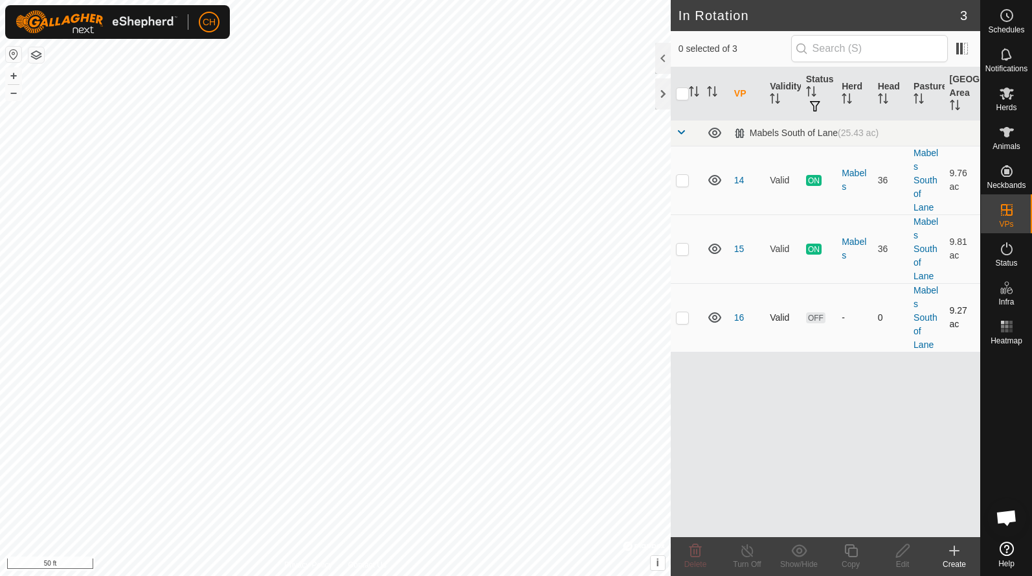
click at [684, 313] on p-checkbox at bounding box center [682, 317] width 13 height 10
checkbox input "true"
click at [847, 551] on icon at bounding box center [851, 551] width 16 height 16
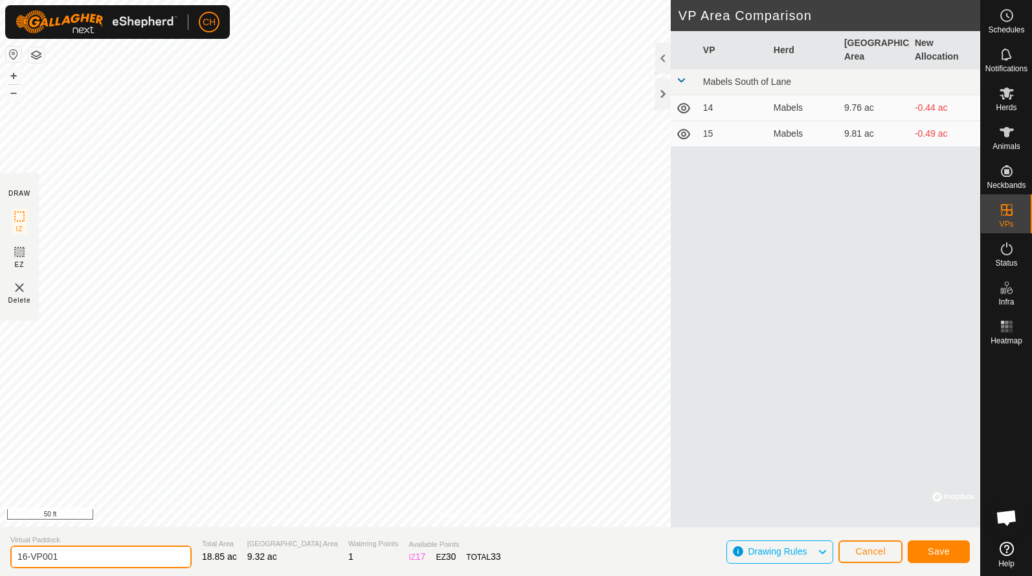
click at [70, 559] on input "16-VP001" at bounding box center [100, 556] width 181 height 23
type input "17"
click at [906, 552] on div "Cancel Save" at bounding box center [903, 550] width 131 height 31
click at [930, 552] on span "Save" at bounding box center [939, 551] width 22 height 10
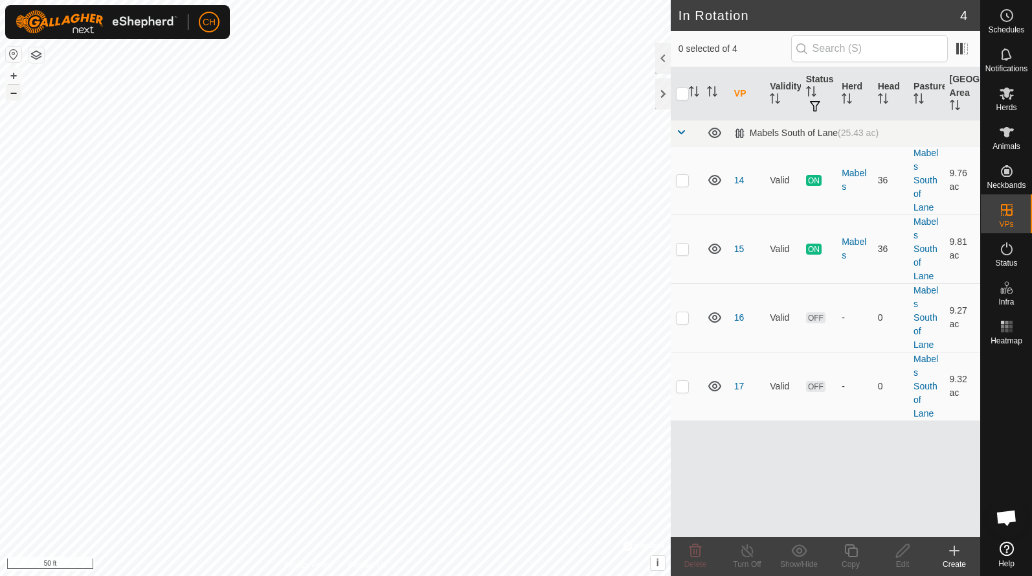
click at [12, 91] on button "–" at bounding box center [14, 93] width 16 height 16
click at [13, 77] on button "+" at bounding box center [14, 76] width 16 height 16
click at [685, 390] on p-checkbox at bounding box center [682, 386] width 13 height 10
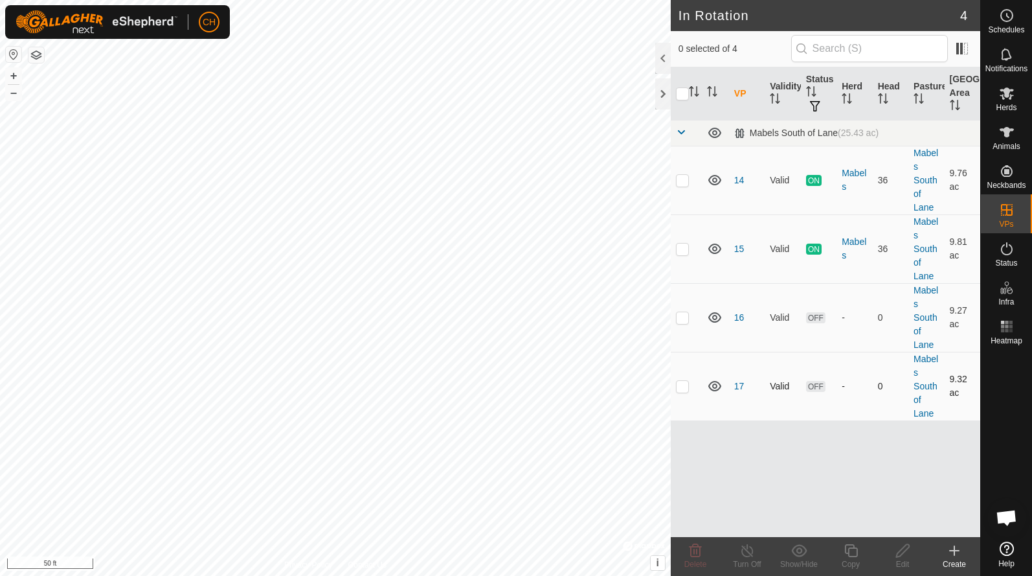
checkbox input "true"
click at [847, 554] on icon at bounding box center [850, 550] width 13 height 13
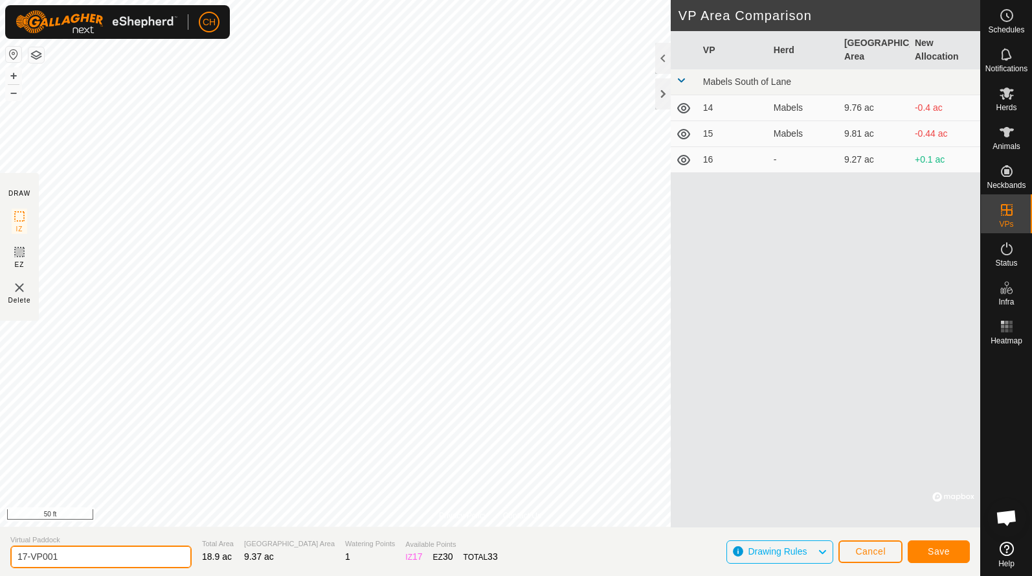
click at [87, 552] on input "17-VP001" at bounding box center [100, 556] width 181 height 23
type input "18"
click at [934, 545] on button "Save" at bounding box center [939, 551] width 62 height 23
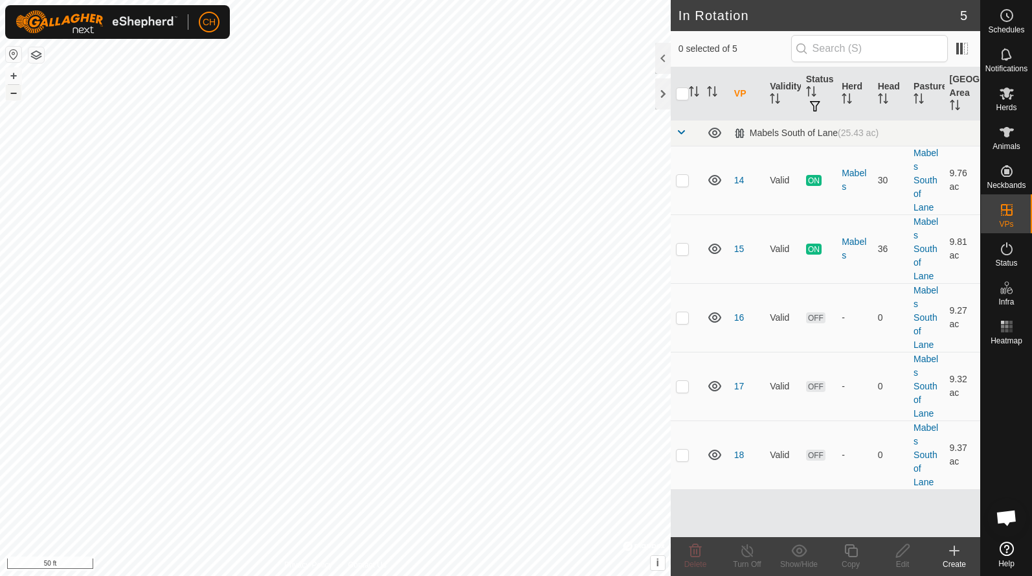
click at [12, 93] on button "–" at bounding box center [14, 93] width 16 height 16
click at [16, 75] on button "+" at bounding box center [14, 76] width 16 height 16
click at [19, 78] on button "+" at bounding box center [14, 76] width 16 height 16
click at [10, 82] on button "+" at bounding box center [14, 76] width 16 height 16
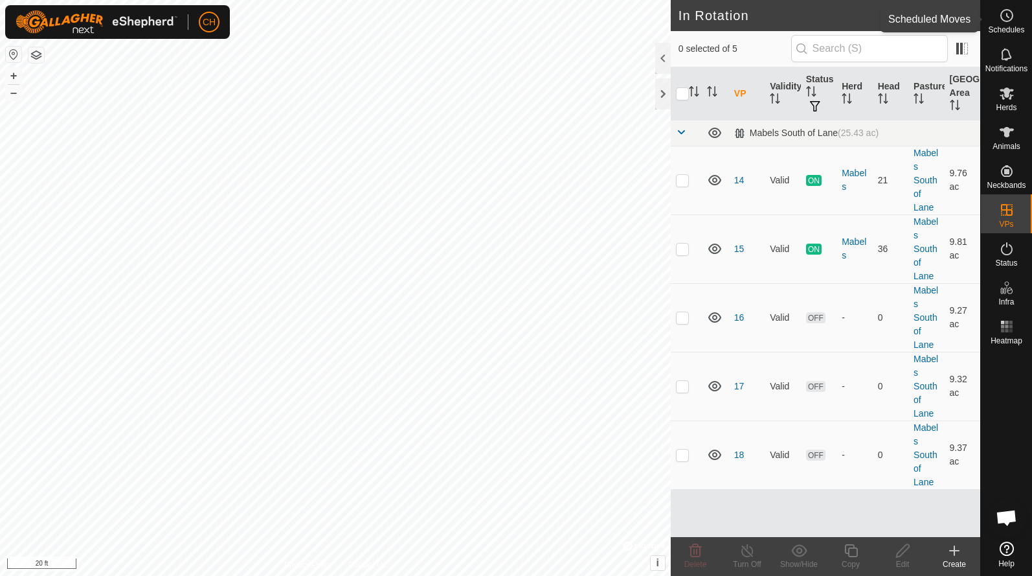
click at [1010, 19] on icon at bounding box center [1007, 16] width 16 height 16
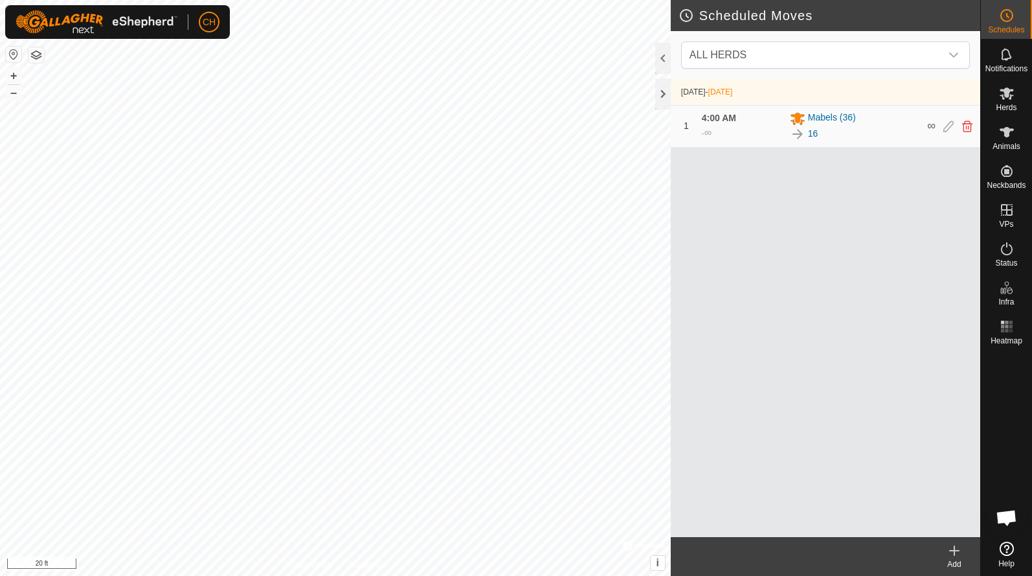
click at [954, 555] on icon at bounding box center [954, 550] width 0 height 9
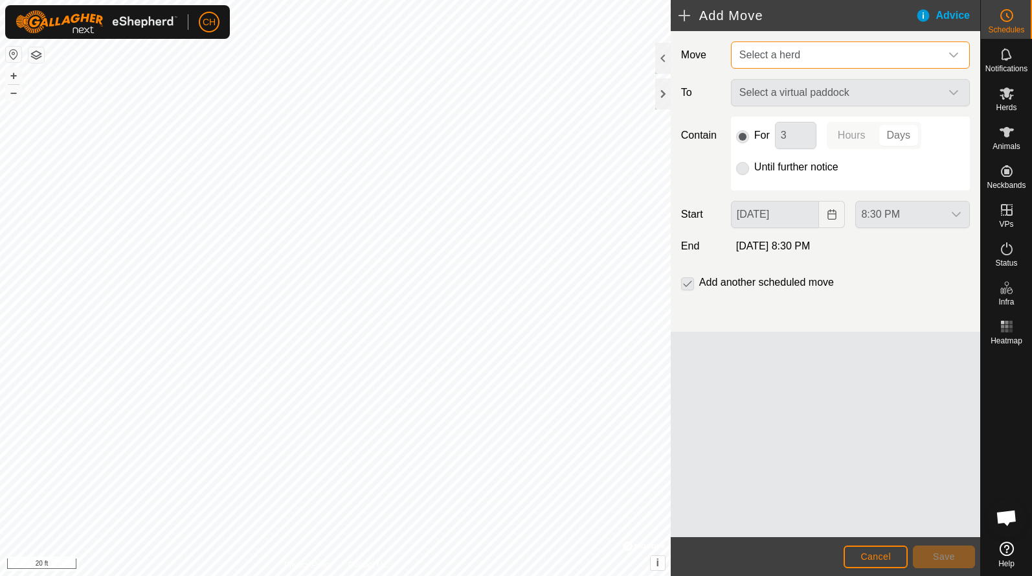
click at [788, 63] on span "Select a herd" at bounding box center [837, 55] width 207 height 26
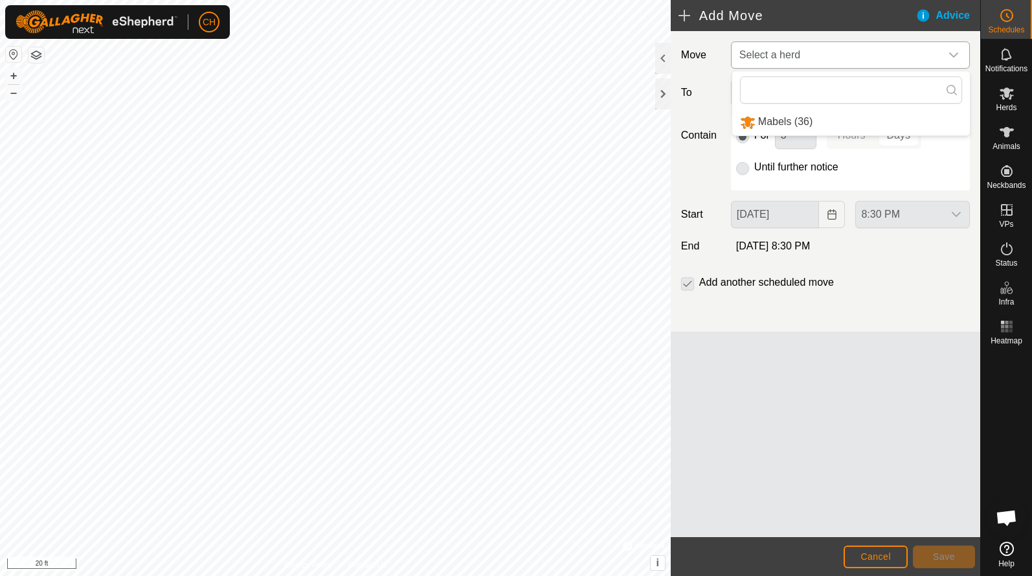
click at [782, 127] on li "Mabels (36)" at bounding box center [851, 122] width 238 height 27
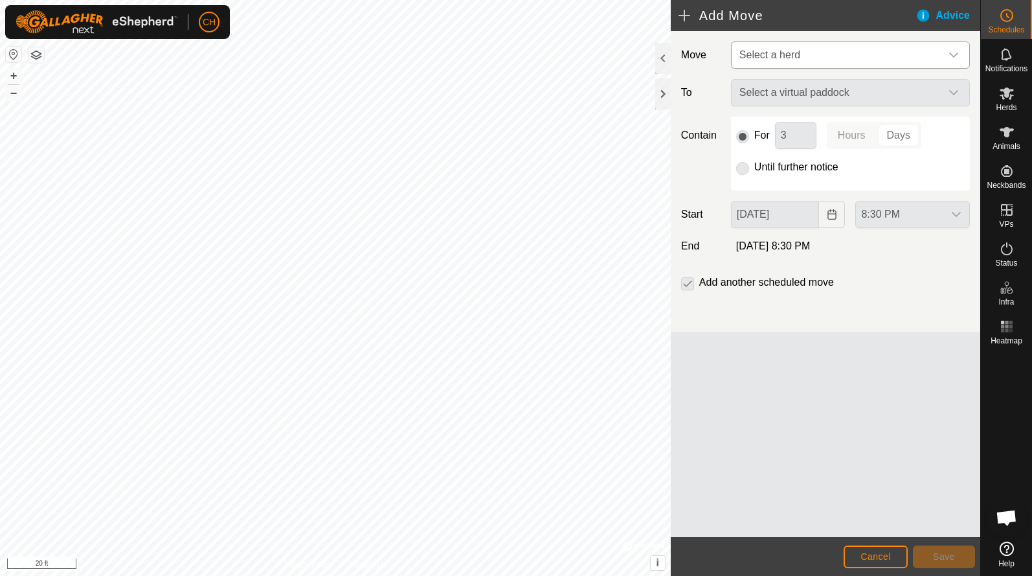
type input "[DATE]"
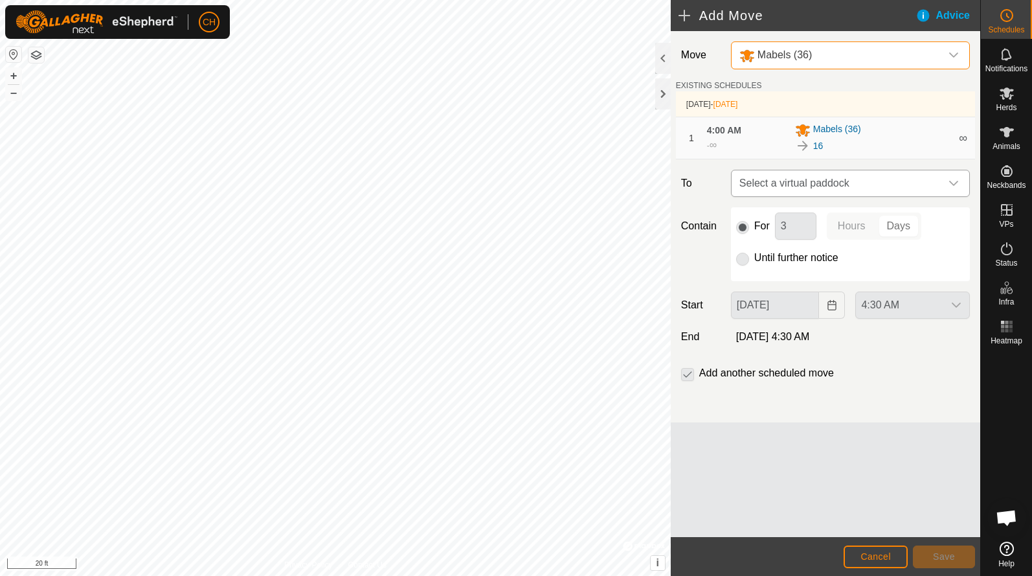
click at [804, 187] on span "Select a virtual paddock" at bounding box center [837, 183] width 207 height 26
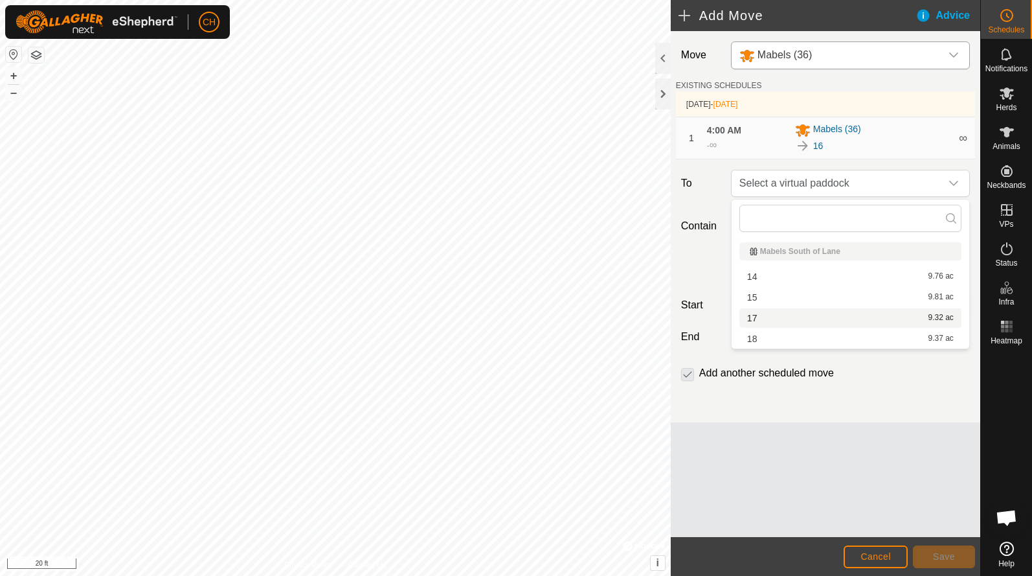
click at [781, 317] on li "17 9.32 ac" at bounding box center [850, 317] width 222 height 19
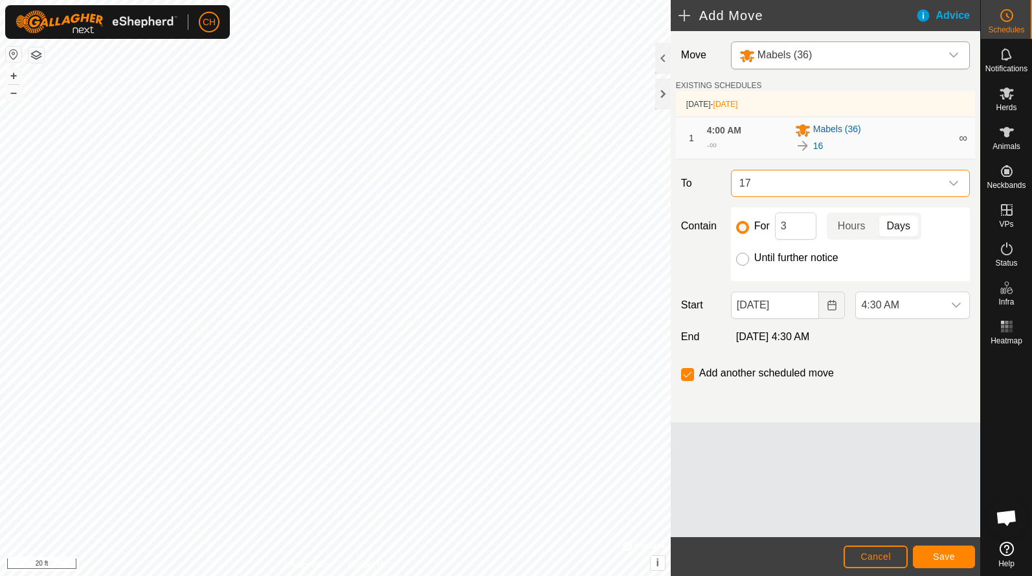
click at [746, 260] on input "Until further notice" at bounding box center [742, 258] width 13 height 13
radio input "true"
click at [954, 304] on icon "dropdown trigger" at bounding box center [956, 305] width 10 height 10
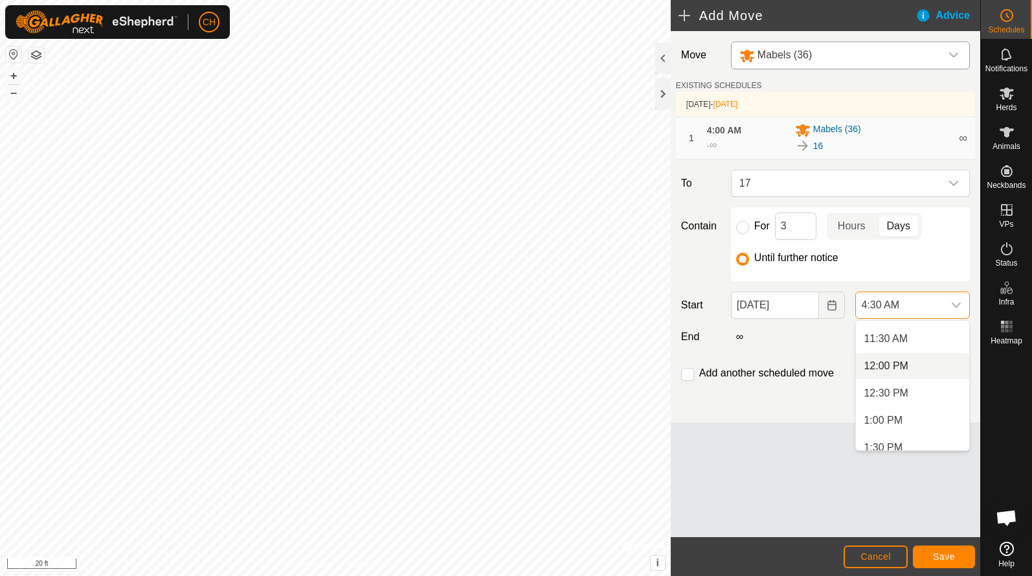
scroll to position [621, 0]
click at [882, 364] on li "12:00 PM" at bounding box center [912, 365] width 113 height 26
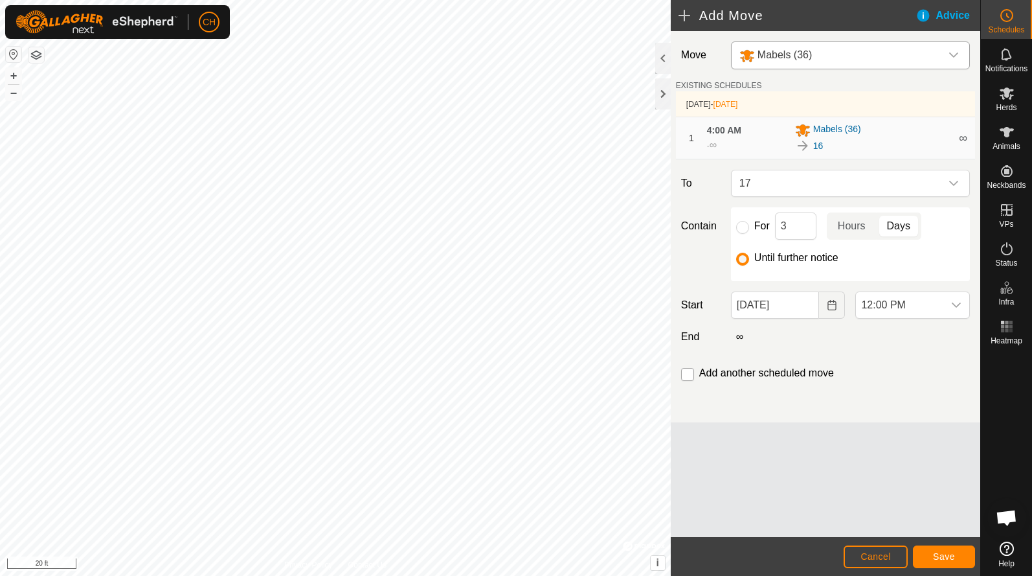
click at [691, 374] on input "checkbox" at bounding box center [687, 374] width 13 height 13
click at [947, 559] on span "Save" at bounding box center [944, 556] width 22 height 10
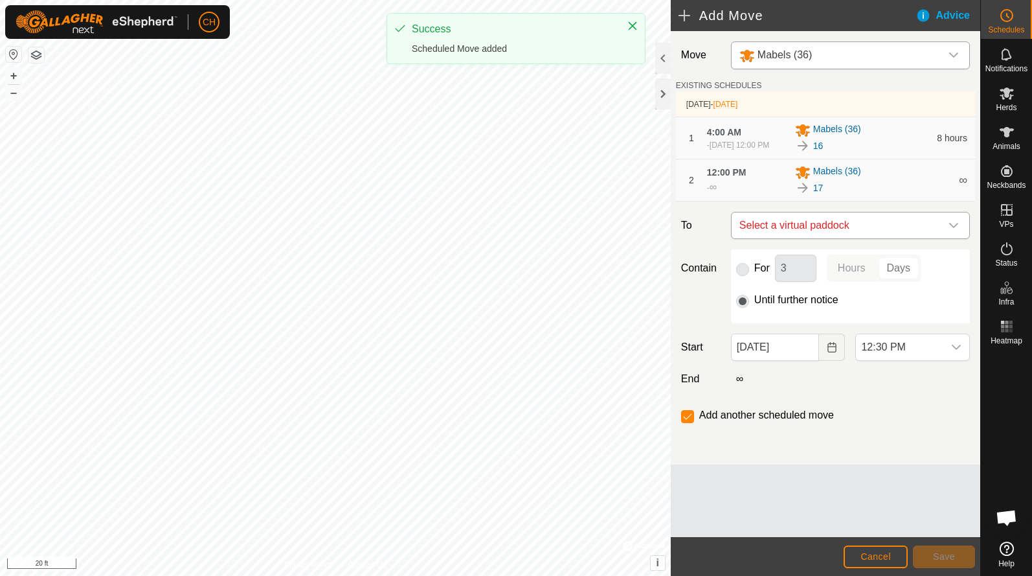
click at [789, 232] on span "Select a virtual paddock" at bounding box center [837, 225] width 207 height 26
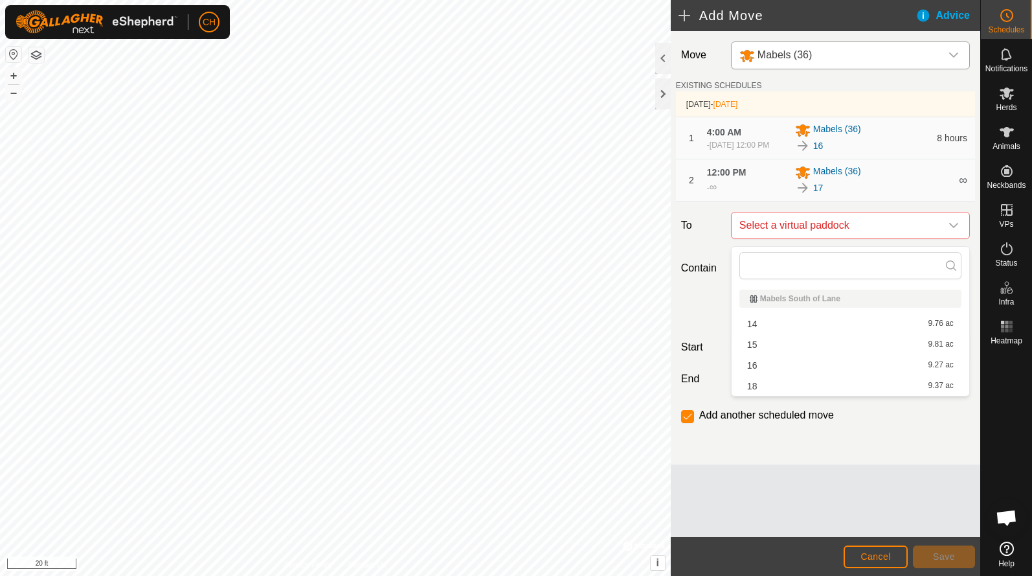
click at [782, 379] on li "18 9.37 ac" at bounding box center [850, 385] width 222 height 19
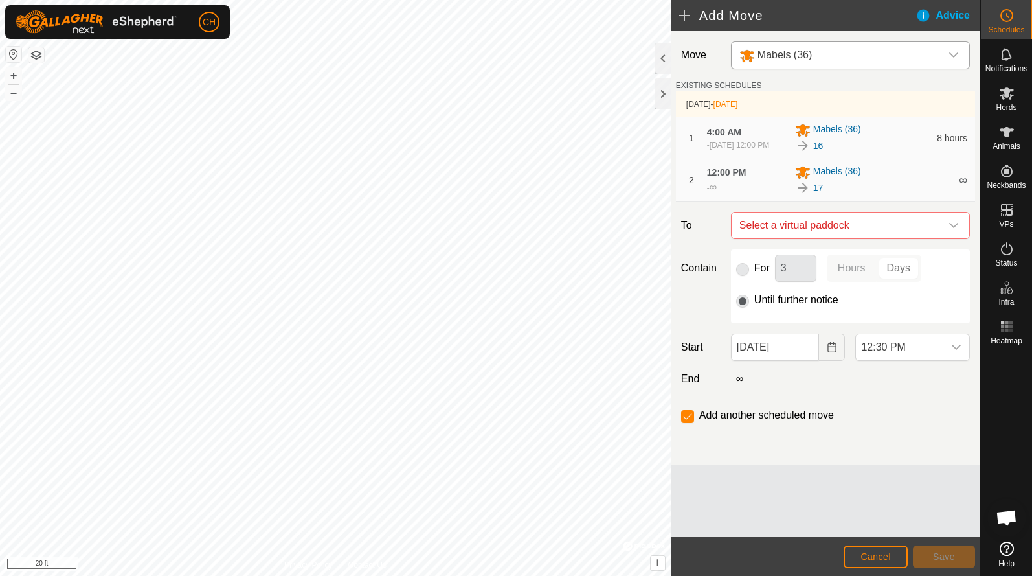
checkbox input "false"
click at [773, 234] on span "18" at bounding box center [837, 225] width 207 height 26
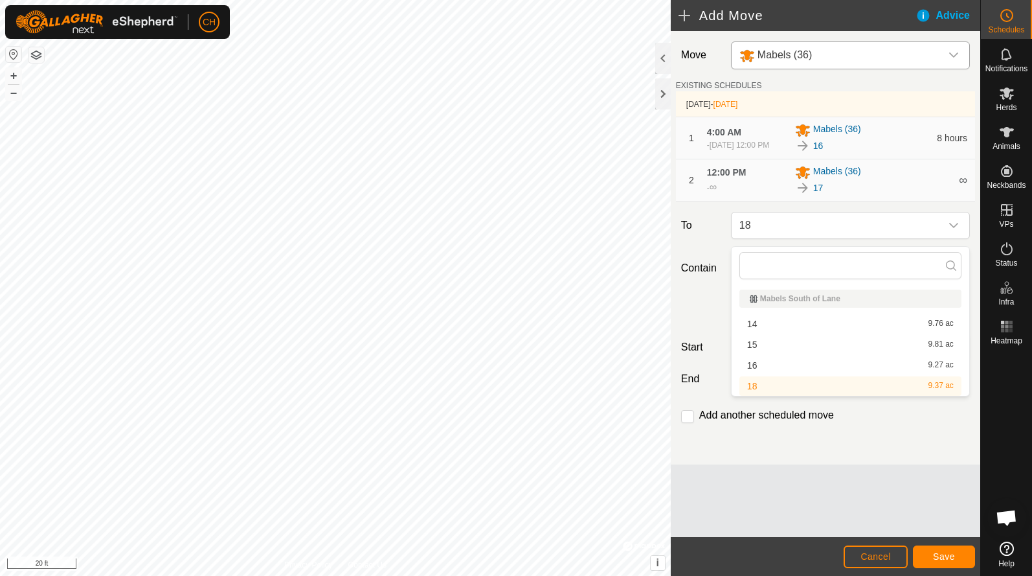
click at [767, 383] on li "18 9.37 ac" at bounding box center [850, 385] width 222 height 19
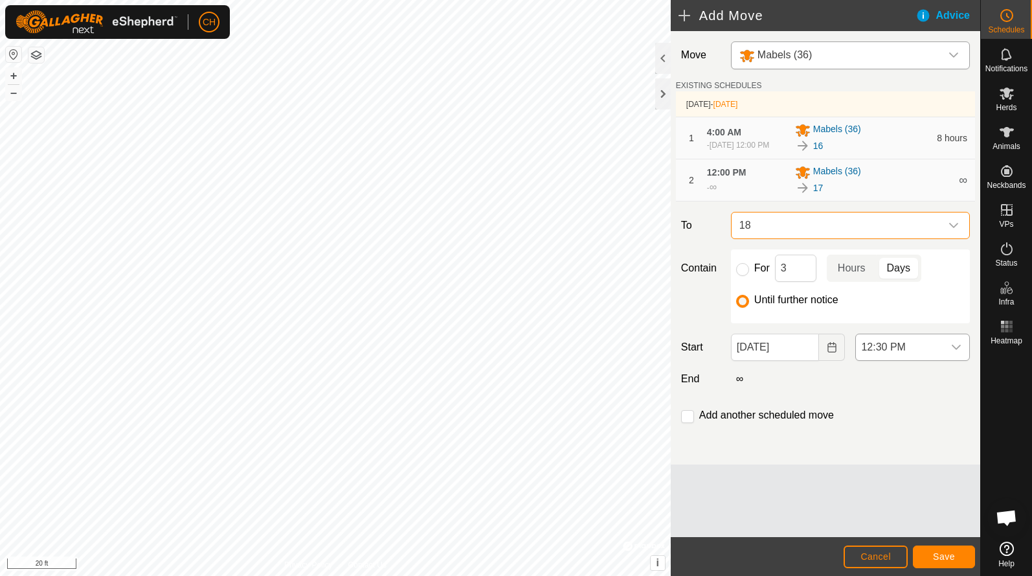
click at [910, 358] on span "12:30 PM" at bounding box center [899, 347] width 87 height 26
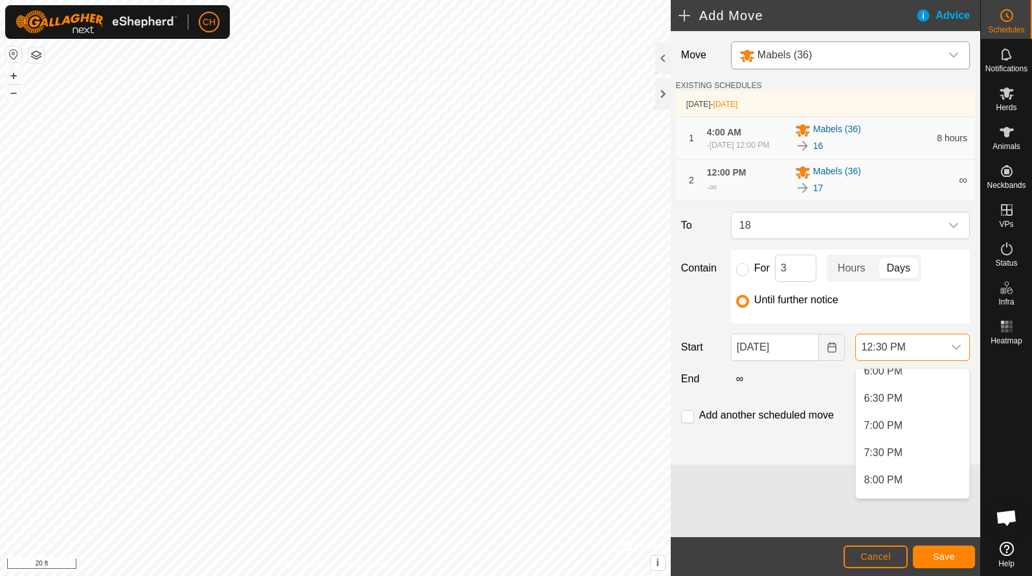
scroll to position [994, 0]
click at [901, 452] on li "7:30 PM" at bounding box center [912, 447] width 113 height 26
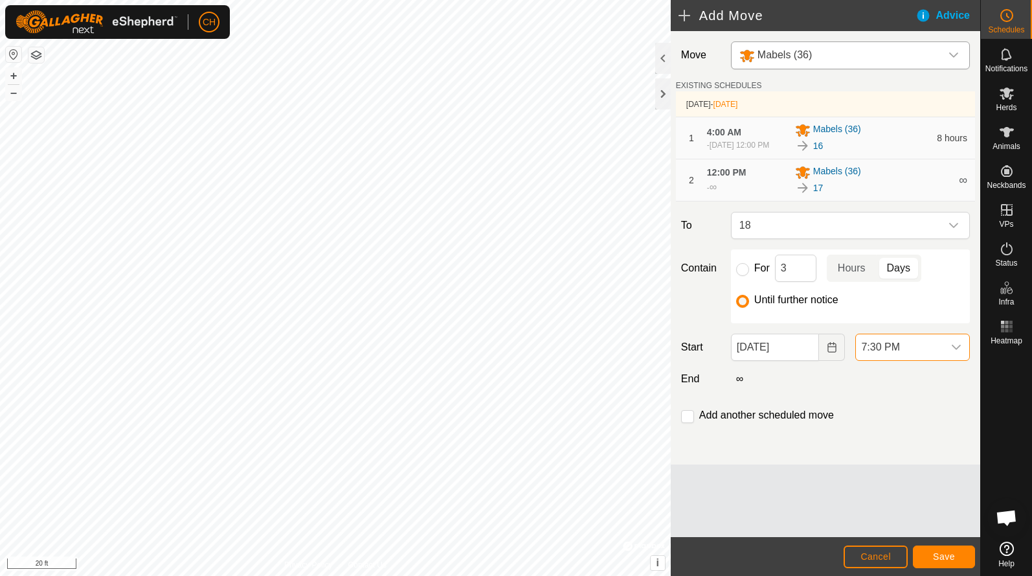
click at [897, 357] on span "7:30 PM" at bounding box center [899, 347] width 87 height 26
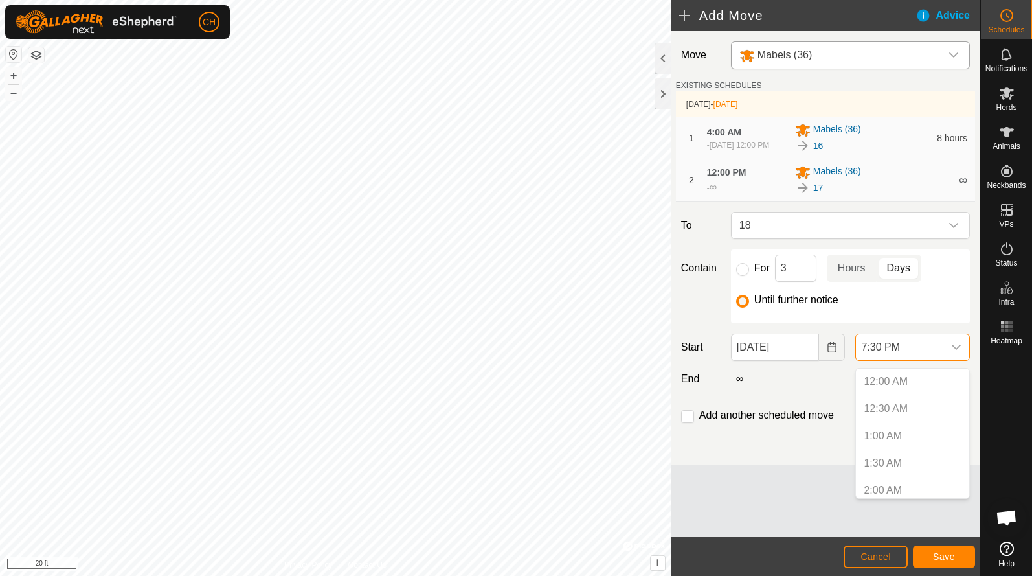
scroll to position [952, 0]
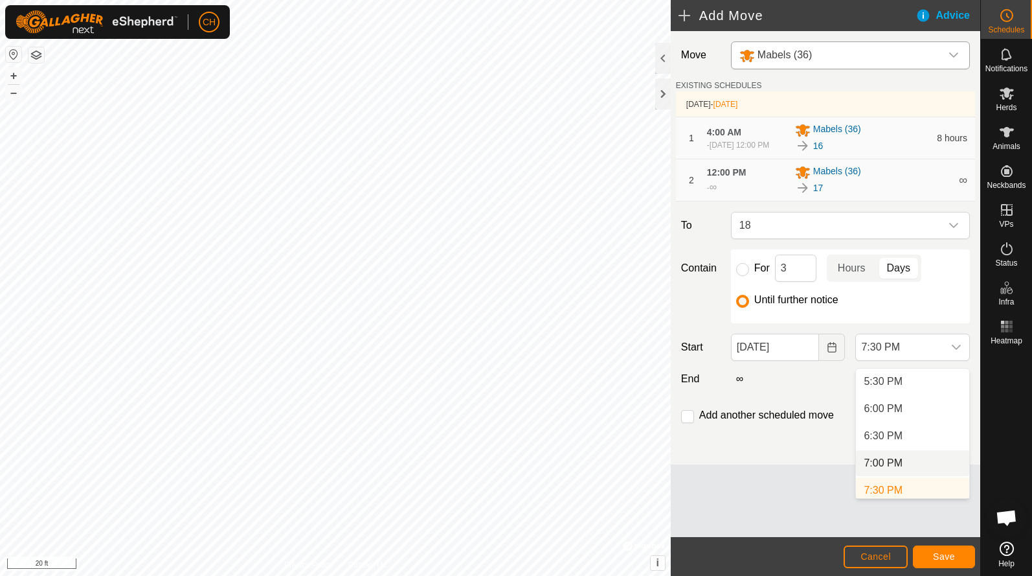
click at [888, 460] on li "7:00 PM" at bounding box center [912, 463] width 113 height 26
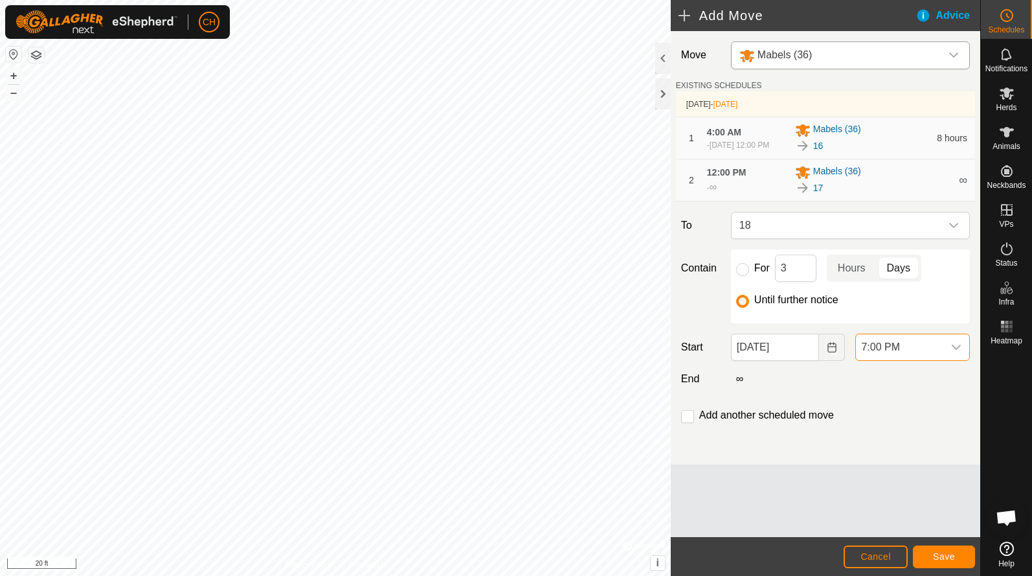
click at [948, 559] on span "Save" at bounding box center [944, 556] width 22 height 10
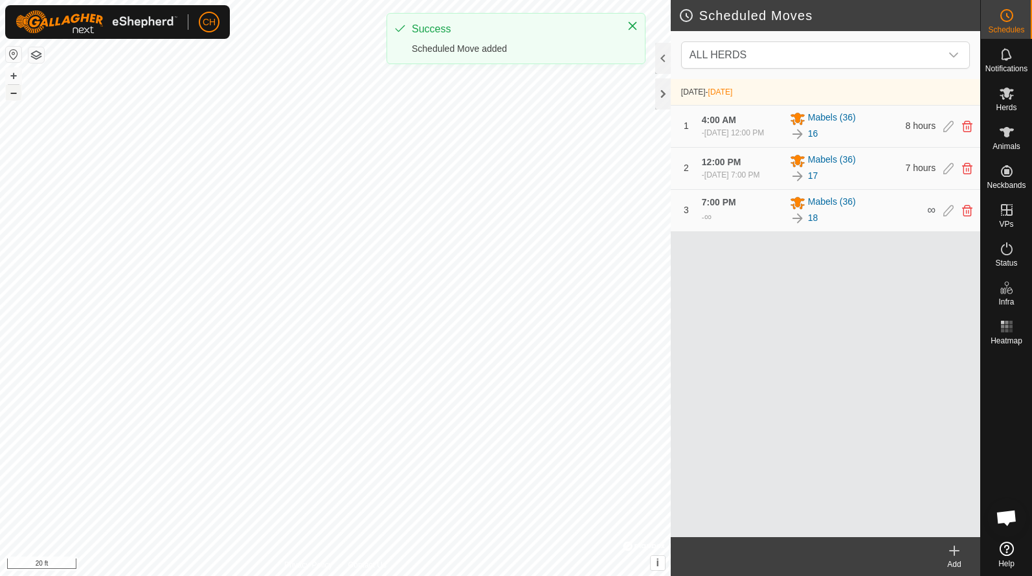
click at [20, 93] on button "–" at bounding box center [14, 93] width 16 height 16
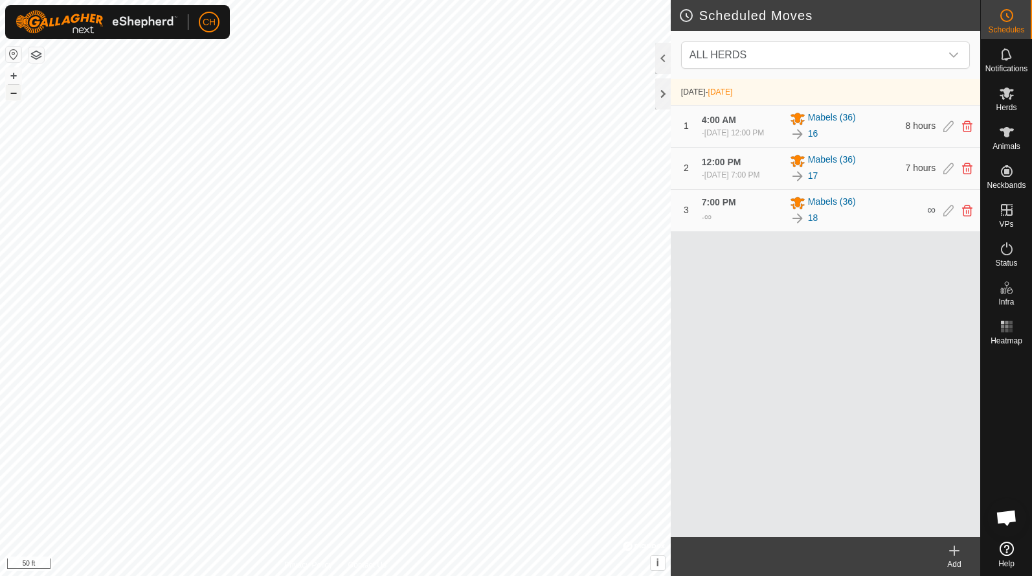
click at [18, 95] on button "–" at bounding box center [14, 93] width 16 height 16
click at [14, 88] on button "–" at bounding box center [14, 93] width 16 height 16
click at [16, 75] on button "+" at bounding box center [14, 76] width 16 height 16
click at [12, 94] on button "–" at bounding box center [14, 93] width 16 height 16
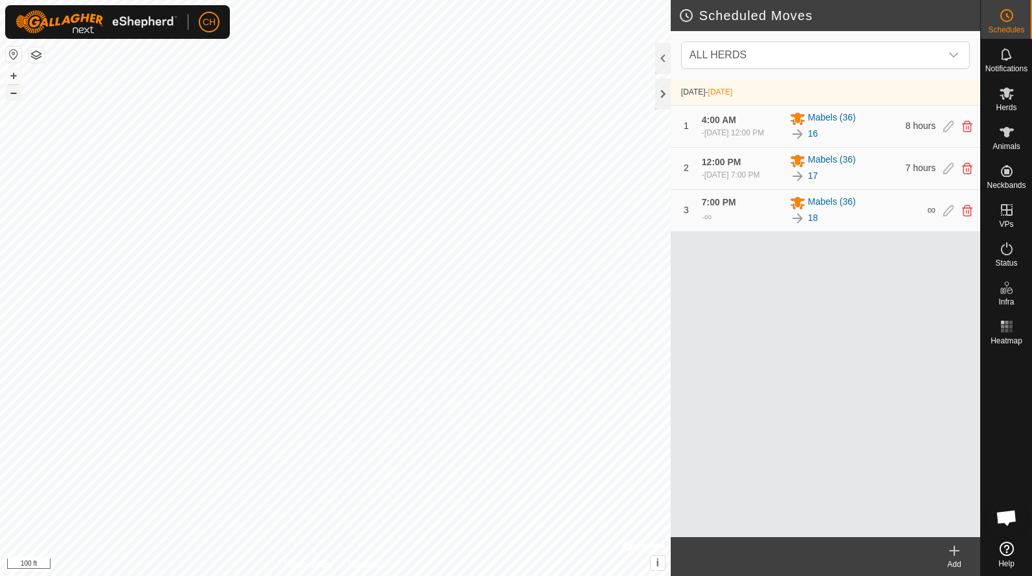
click at [12, 94] on button "–" at bounding box center [14, 93] width 16 height 16
click at [19, 78] on button "+" at bounding box center [14, 76] width 16 height 16
